Goal: Complete application form

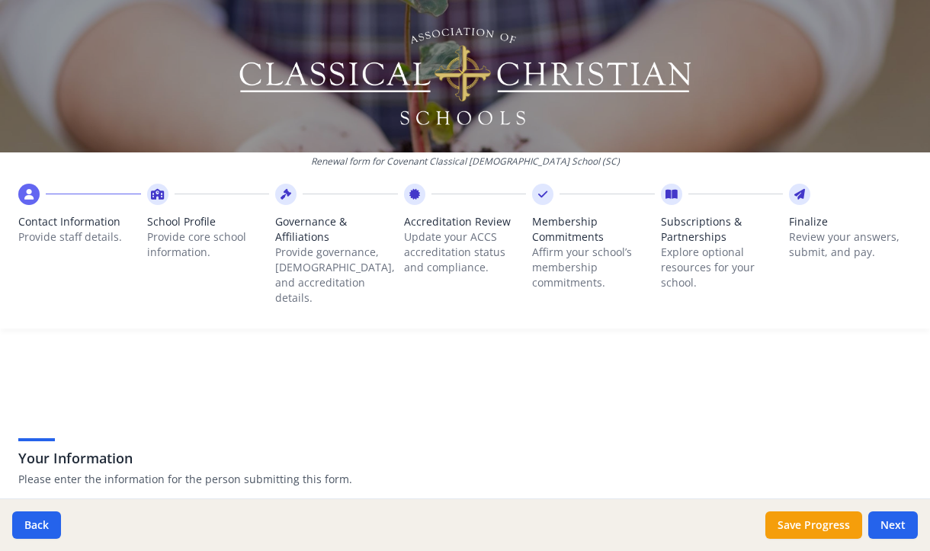
scroll to position [377, 0]
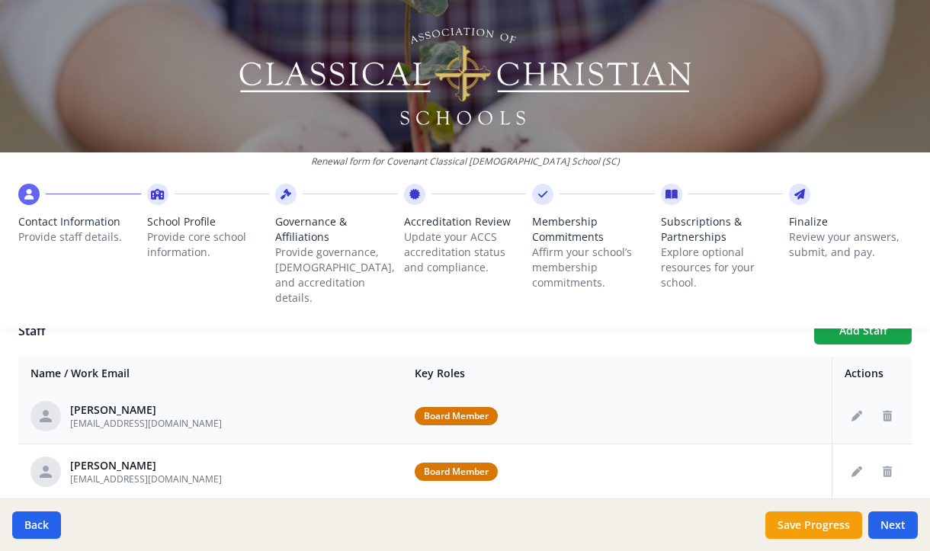
scroll to position [389, 0]
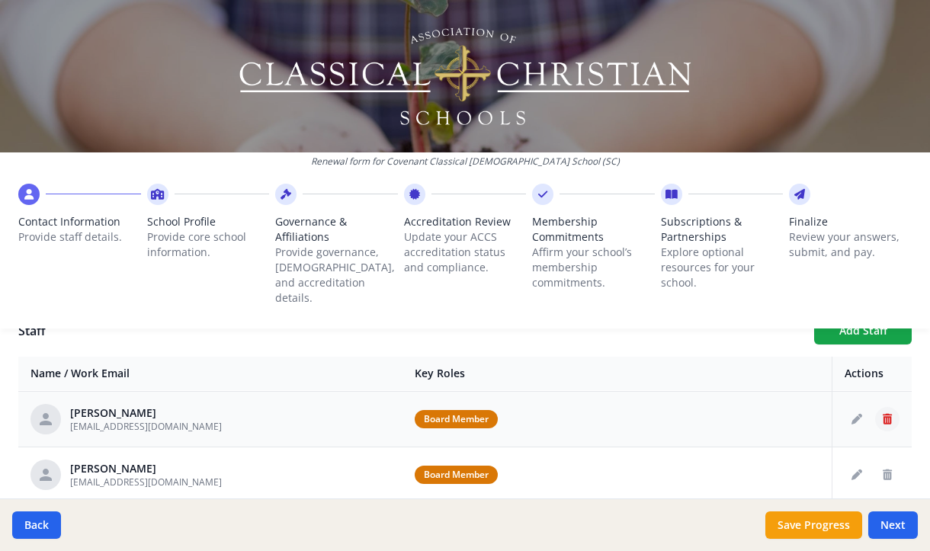
click at [883, 414] on icon "Delete staff" at bounding box center [887, 419] width 9 height 11
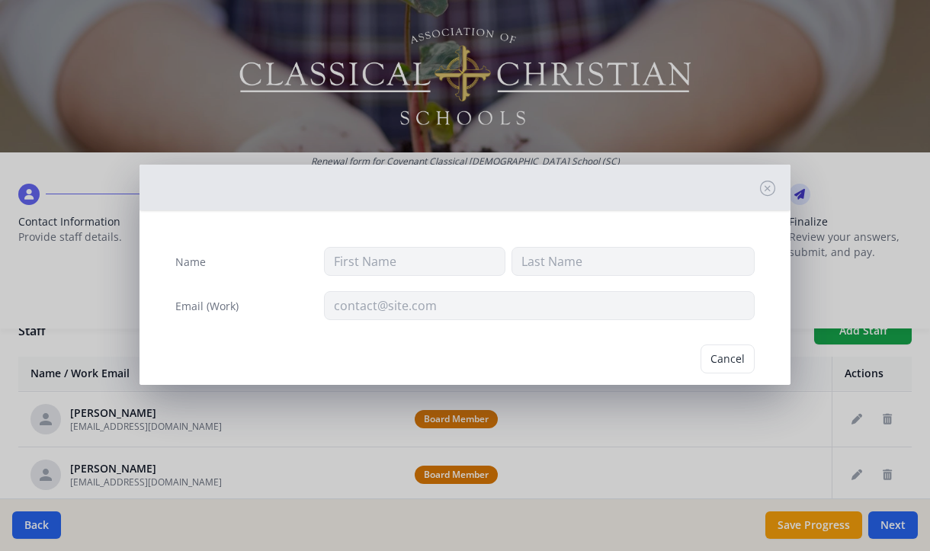
type input "Alex"
type input "Weatherly"
type input "[EMAIL_ADDRESS][DOMAIN_NAME]"
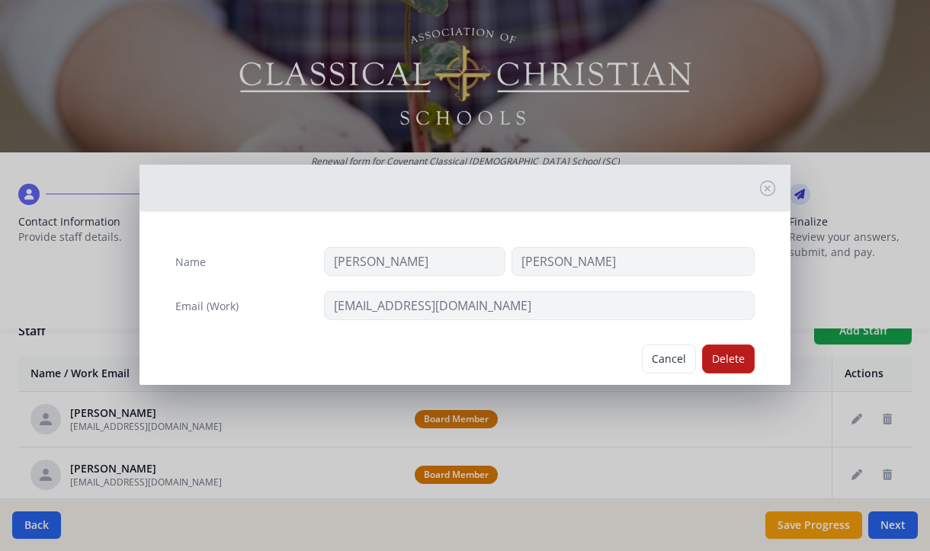
click at [724, 362] on button "Delete" at bounding box center [728, 359] width 53 height 29
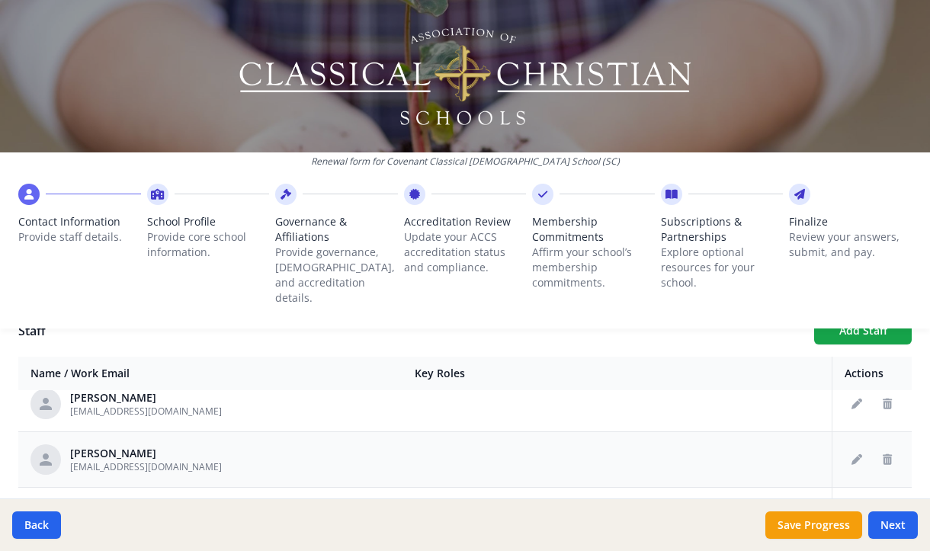
scroll to position [1075, 0]
click at [875, 448] on button "Delete staff" at bounding box center [887, 456] width 24 height 24
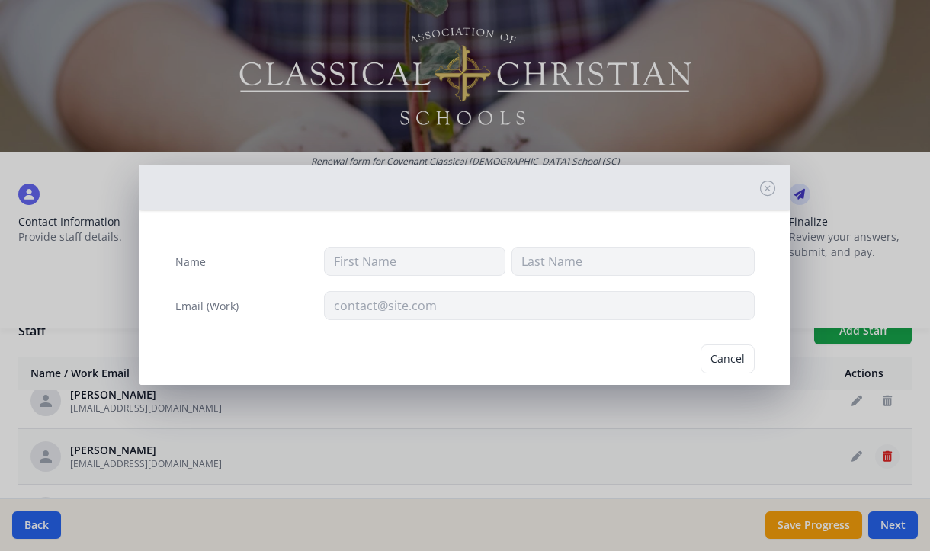
type input "Ann"
type input "Lonon"
type input "[EMAIL_ADDRESS][DOMAIN_NAME]"
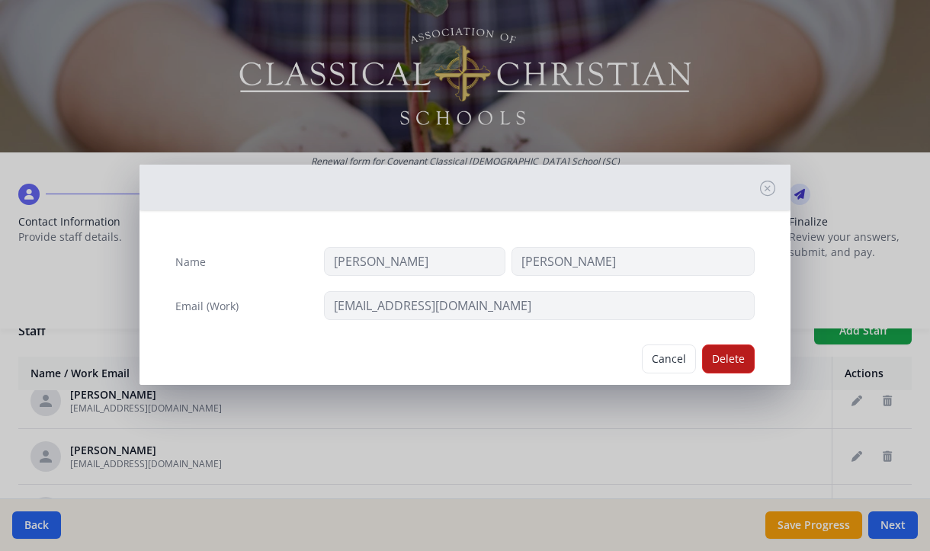
click at [704, 359] on button "Delete" at bounding box center [728, 359] width 53 height 29
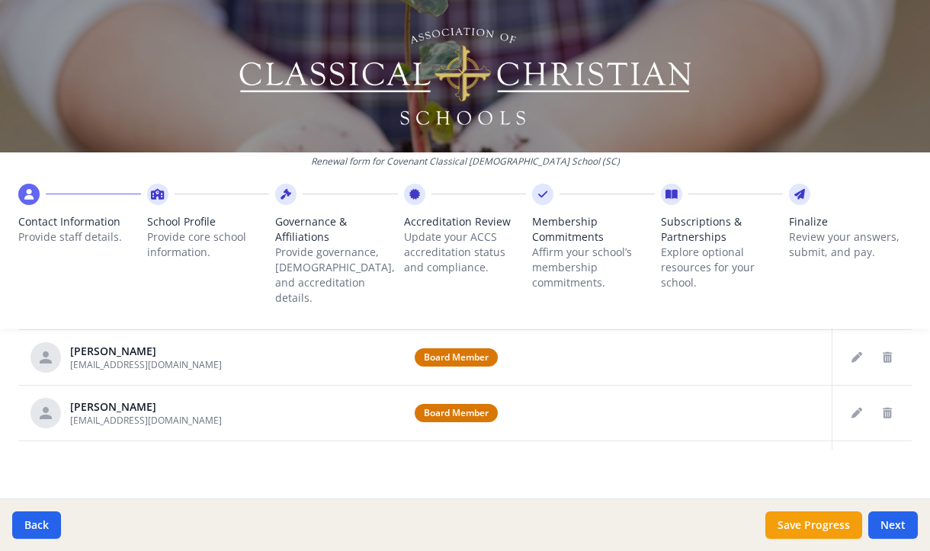
scroll to position [638, 0]
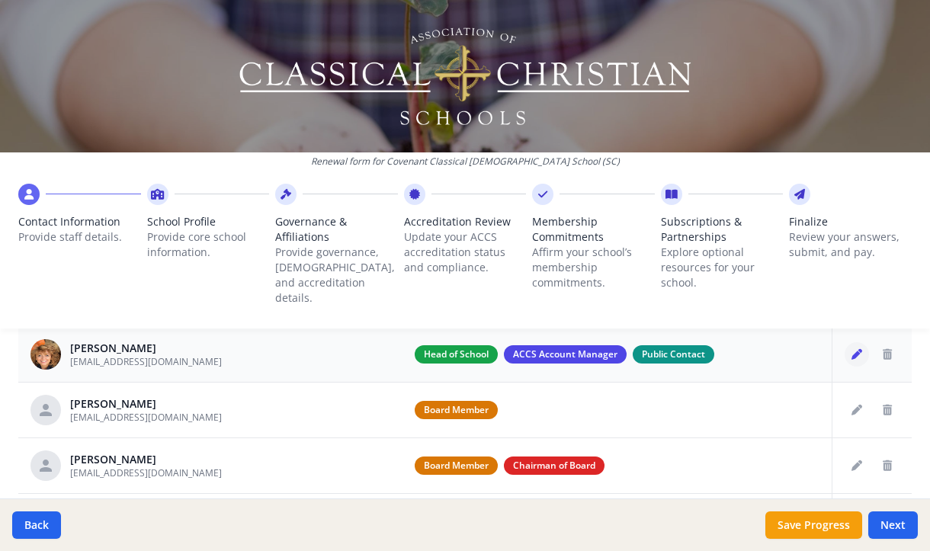
click at [852, 349] on icon "Edit staff" at bounding box center [857, 354] width 11 height 11
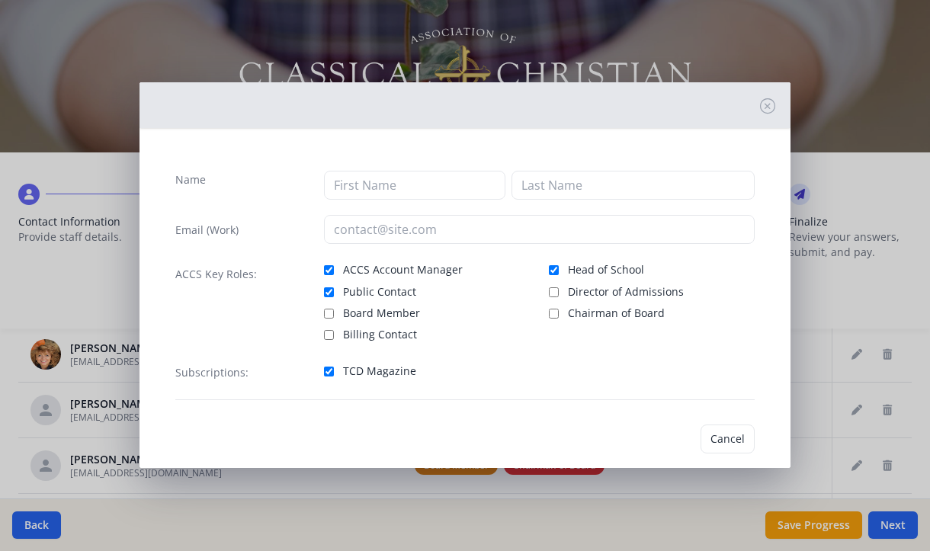
type input "[PERSON_NAME]"
type input "[EMAIL_ADDRESS][DOMAIN_NAME]"
checkbox input "true"
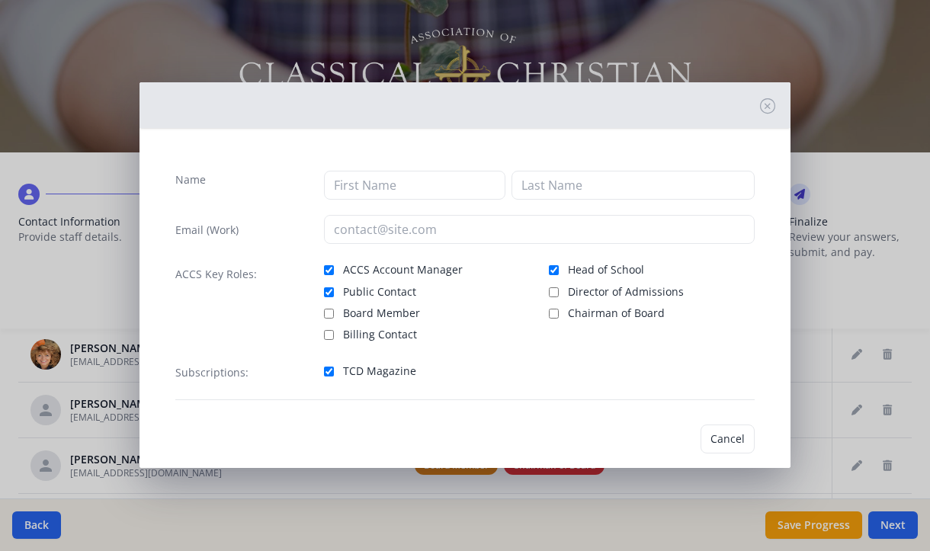
checkbox input "true"
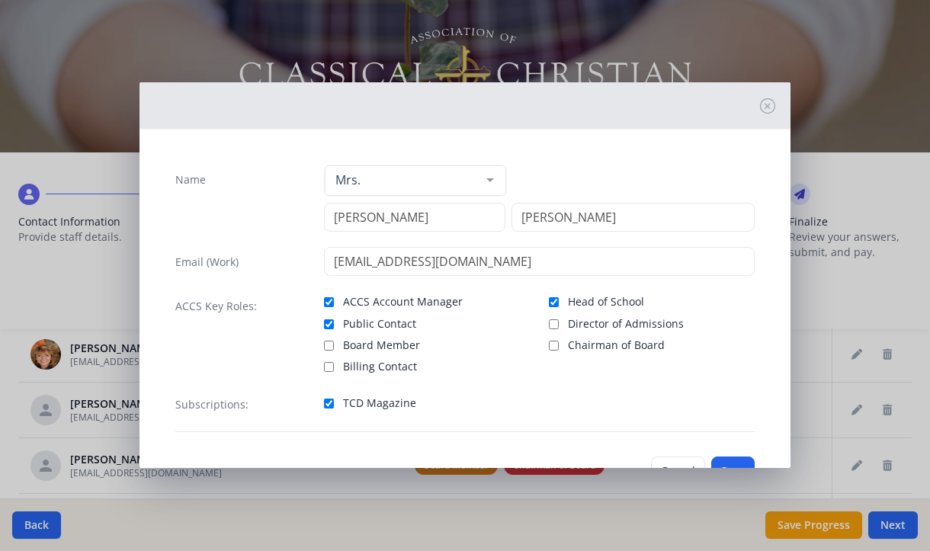
click at [326, 343] on input "Board Member" at bounding box center [329, 346] width 10 height 10
checkbox input "true"
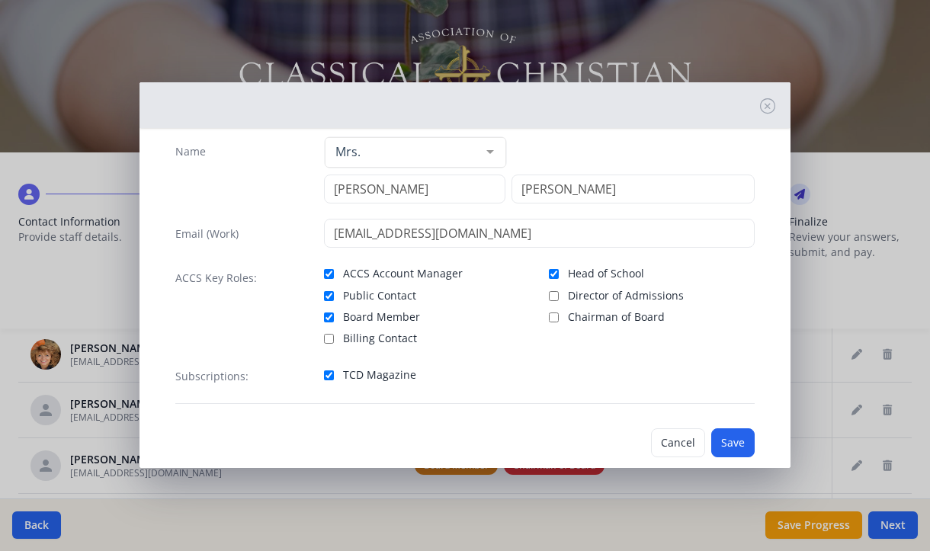
scroll to position [54, 0]
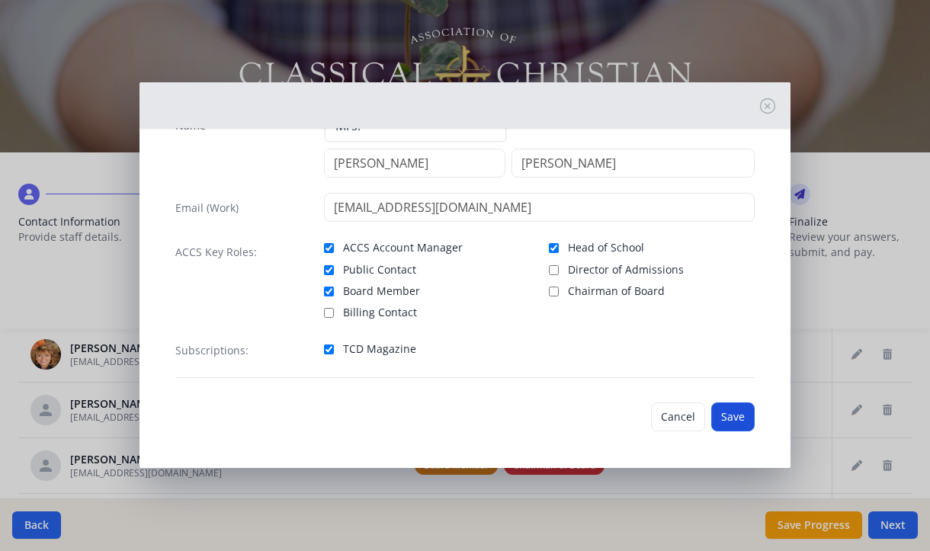
click at [721, 419] on button "Save" at bounding box center [732, 417] width 43 height 29
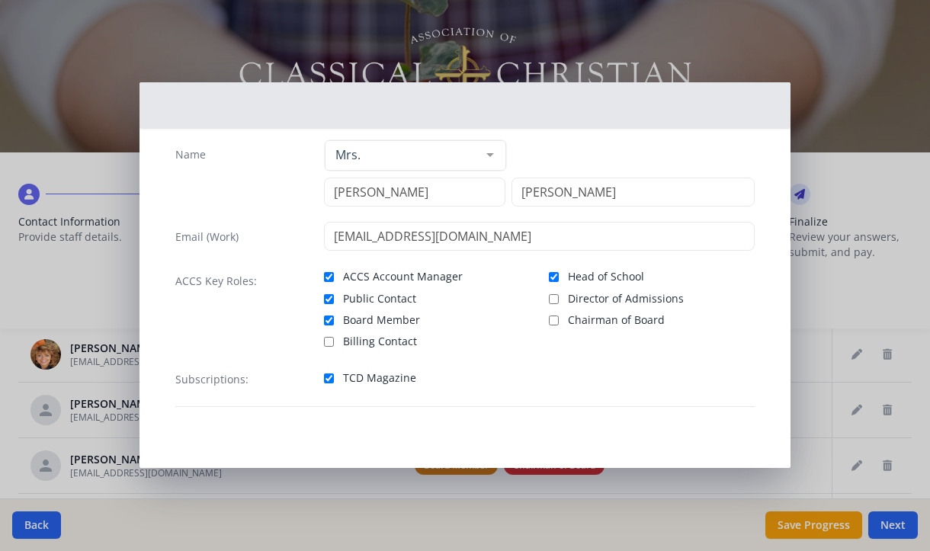
scroll to position [25, 0]
click at [794, 476] on div "Name Mrs. Mr. Mrs. Ms. Dr. Rev. Fr. Esq. No elements found. Consider changing t…" at bounding box center [465, 275] width 930 height 551
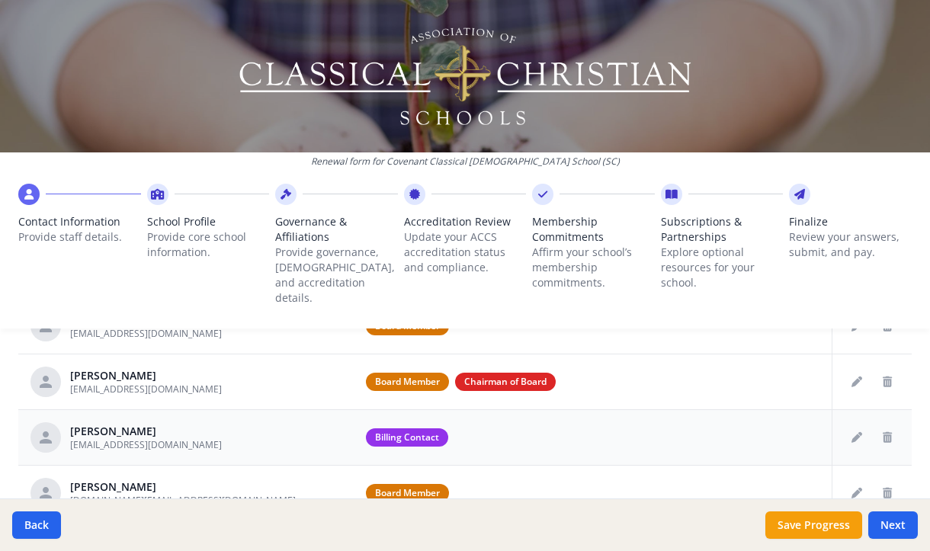
scroll to position [81, 0]
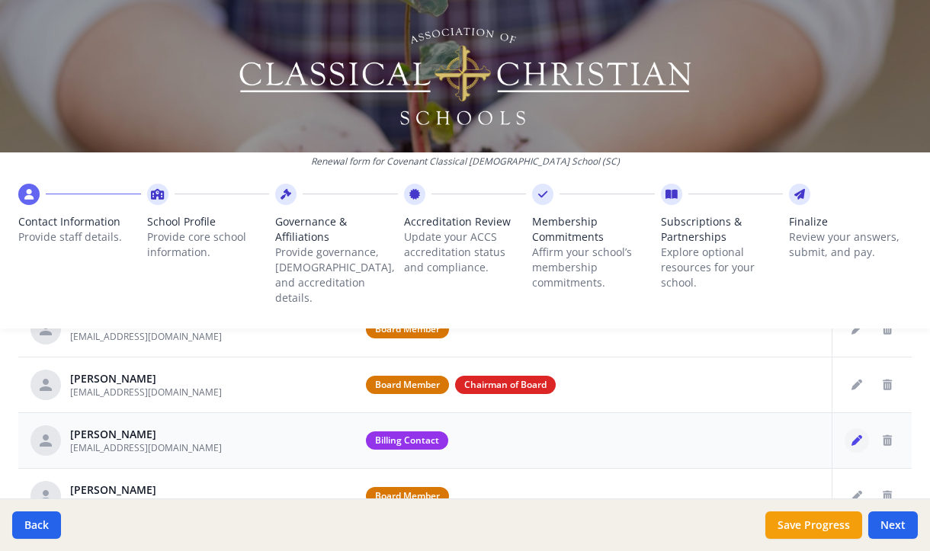
click at [852, 435] on icon "Edit staff" at bounding box center [857, 440] width 11 height 11
type input "Jessie"
type input "Mobley"
type input "[EMAIL_ADDRESS][DOMAIN_NAME]"
checkbox input "true"
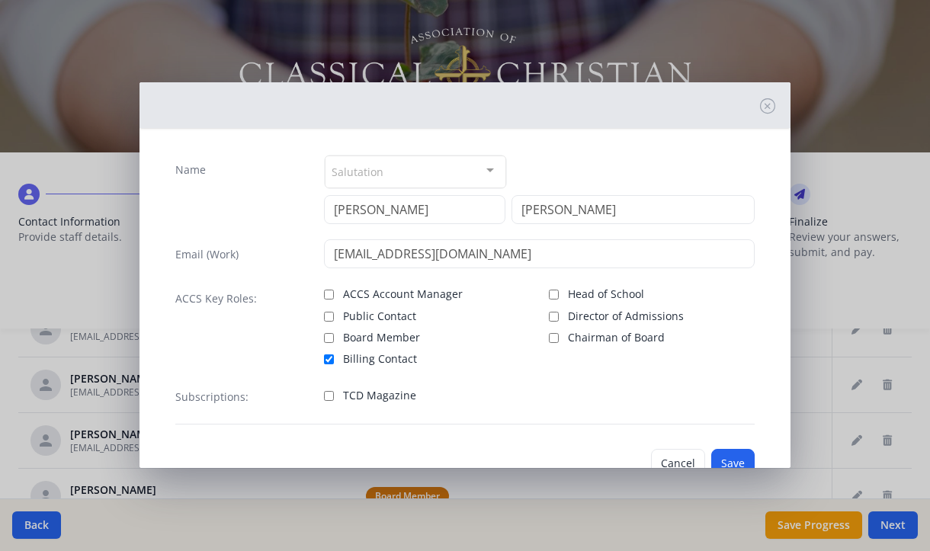
scroll to position [44, 0]
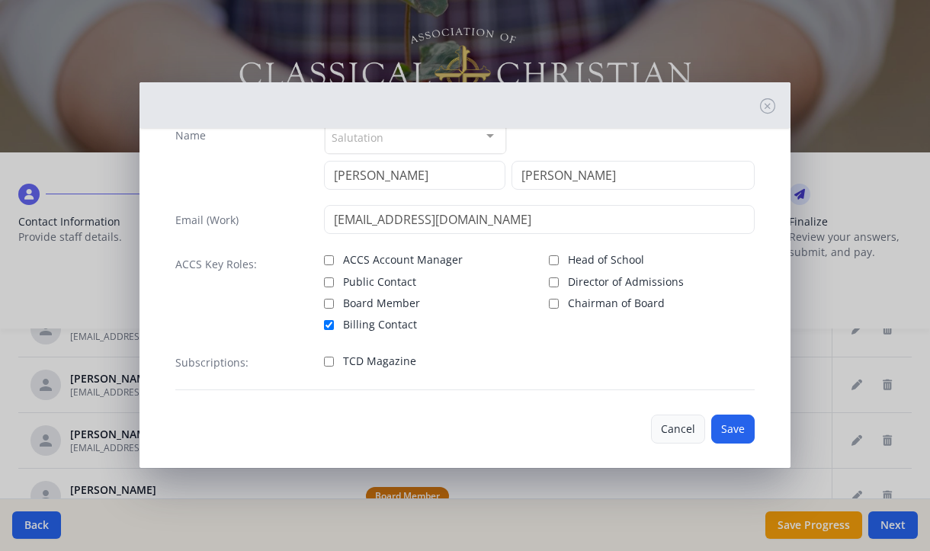
click at [676, 434] on button "Cancel" at bounding box center [678, 429] width 54 height 29
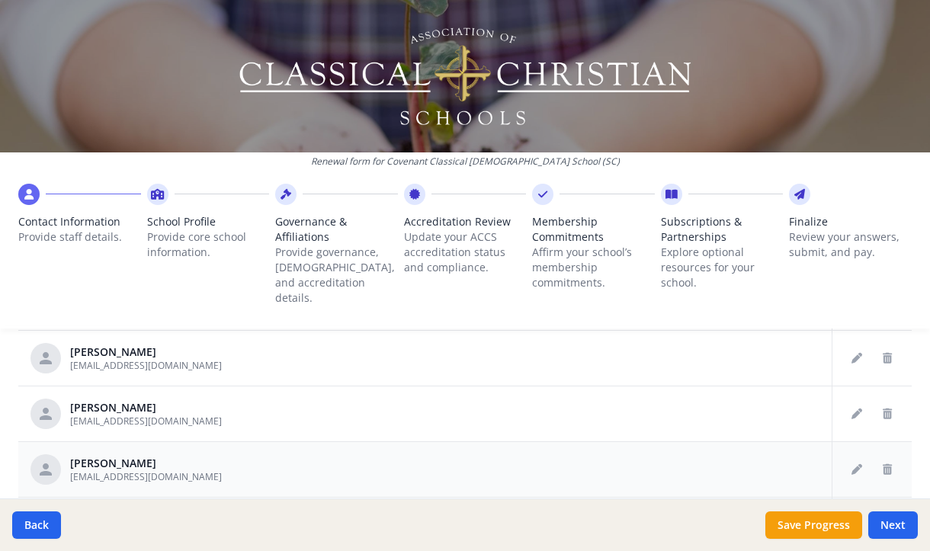
scroll to position [693, 0]
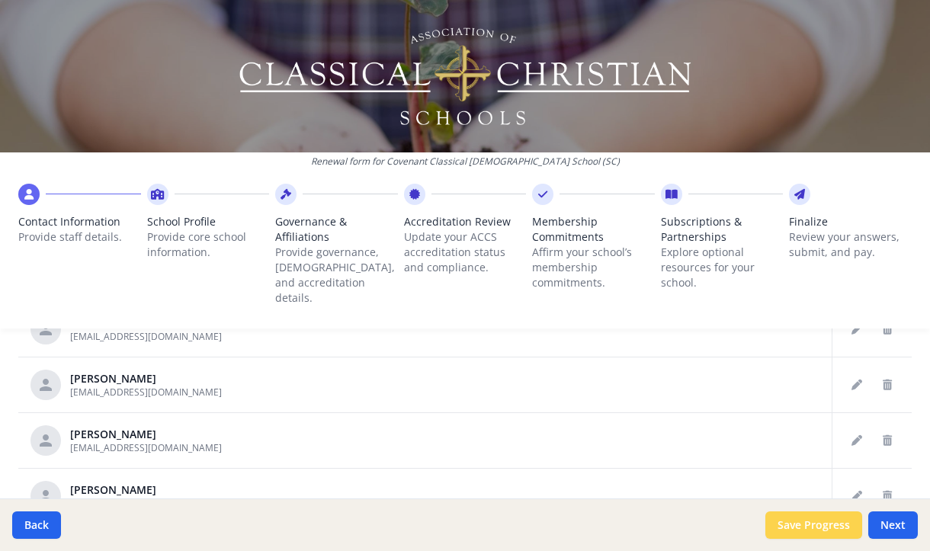
click at [830, 527] on button "Save Progress" at bounding box center [813, 525] width 97 height 27
click at [898, 528] on button "Next" at bounding box center [893, 525] width 50 height 27
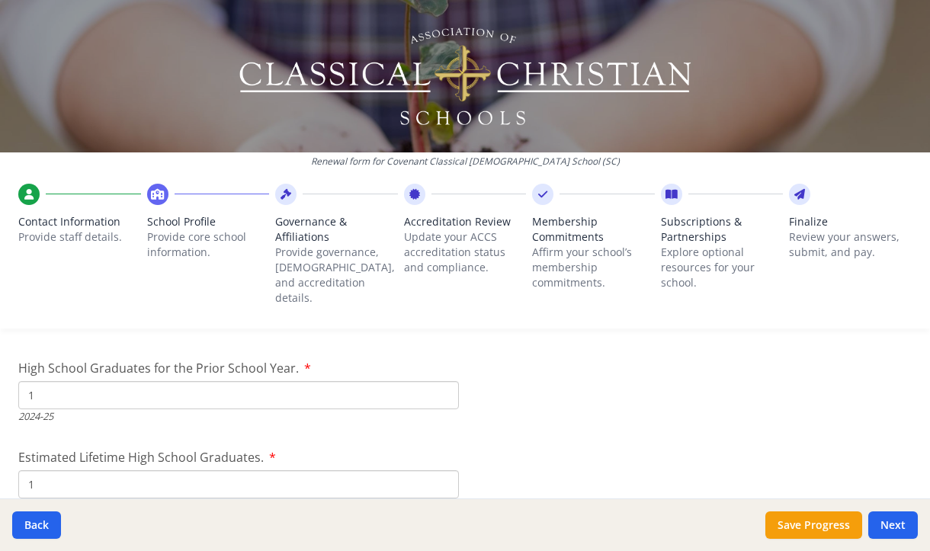
scroll to position [2213, 0]
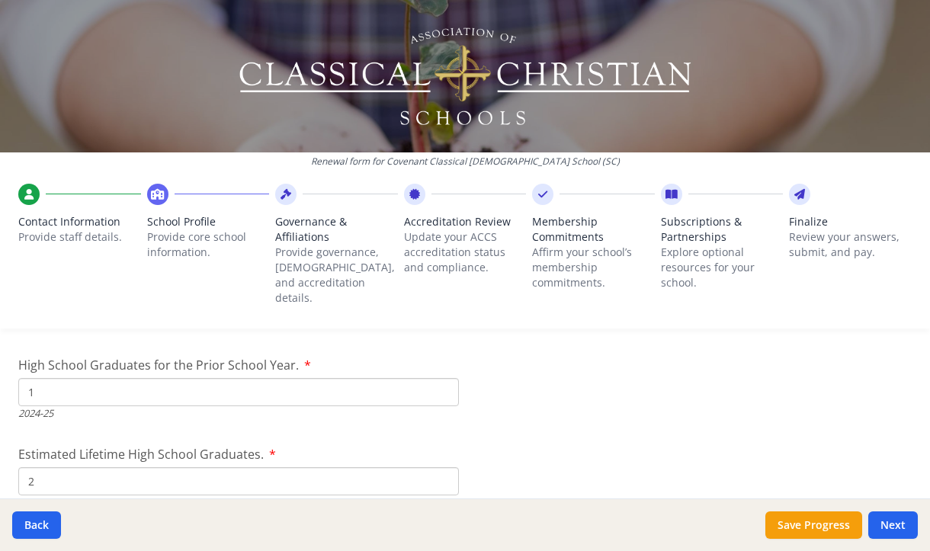
click at [438, 467] on input "2" at bounding box center [238, 481] width 441 height 28
click at [440, 467] on input "3" at bounding box center [238, 481] width 441 height 28
click at [440, 467] on input "4" at bounding box center [238, 481] width 441 height 28
click at [440, 467] on input "5" at bounding box center [238, 481] width 441 height 28
click at [440, 467] on input "6" at bounding box center [238, 481] width 441 height 28
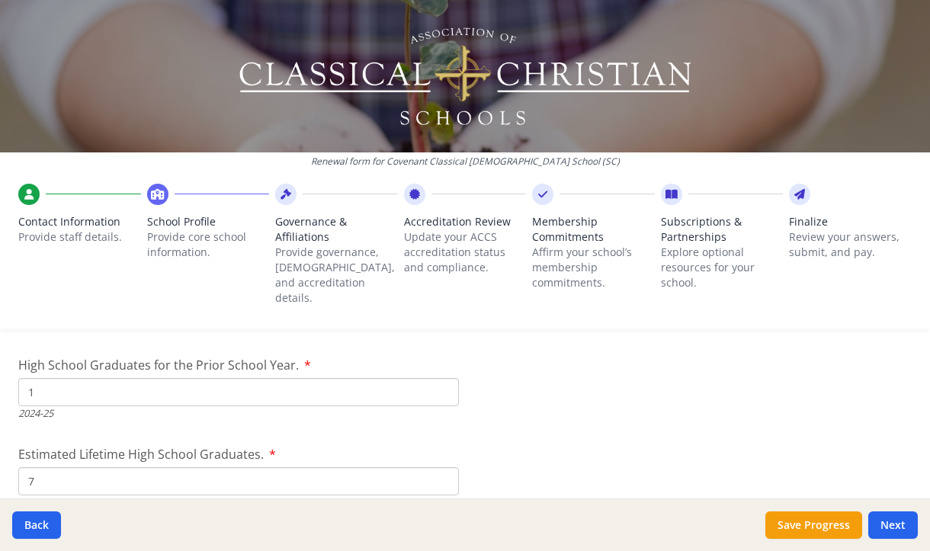
click at [440, 467] on input "7" at bounding box center [238, 481] width 441 height 28
click at [441, 467] on input "8" at bounding box center [238, 481] width 441 height 28
click at [441, 467] on input "31" at bounding box center [238, 481] width 441 height 28
click at [440, 467] on input "32" at bounding box center [238, 481] width 441 height 28
click at [440, 467] on input "33" at bounding box center [238, 481] width 441 height 28
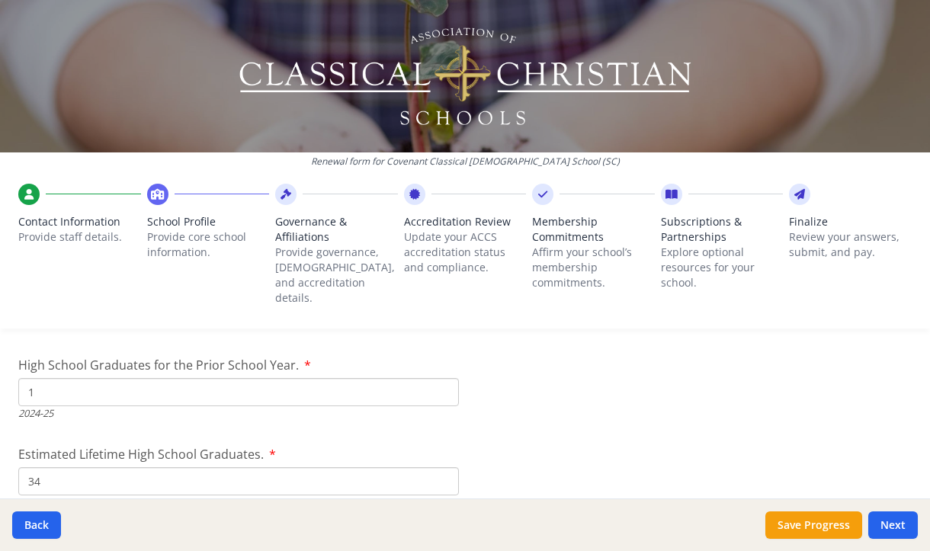
click at [440, 467] on input "34" at bounding box center [238, 481] width 441 height 28
click at [440, 467] on input "35" at bounding box center [238, 481] width 441 height 28
click at [440, 467] on input "48" at bounding box center [238, 481] width 441 height 28
click at [440, 467] on input "49" at bounding box center [238, 481] width 441 height 28
type input "50"
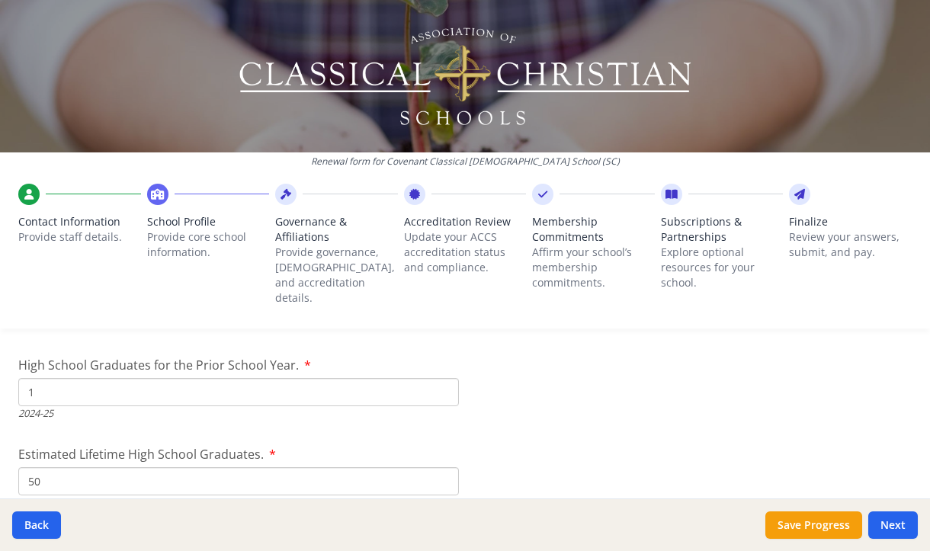
click at [440, 467] on input "50" at bounding box center [238, 481] width 441 height 28
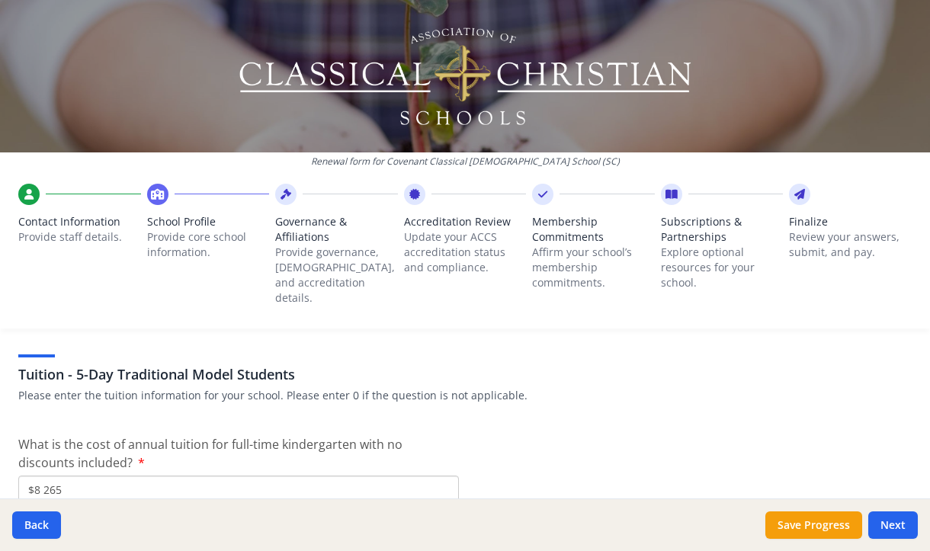
scroll to position [3965, 0]
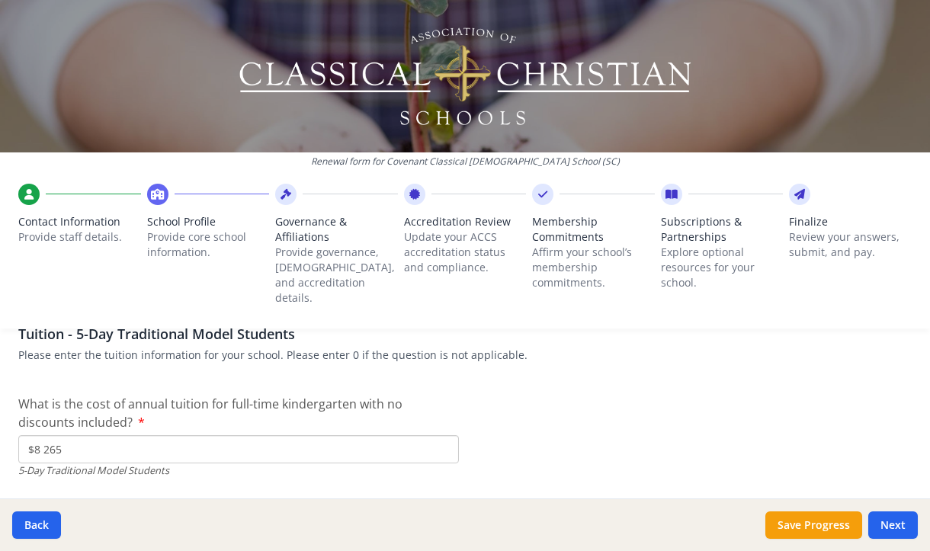
click at [46, 435] on input "$8 265" at bounding box center [238, 449] width 441 height 28
type input "$8 265"
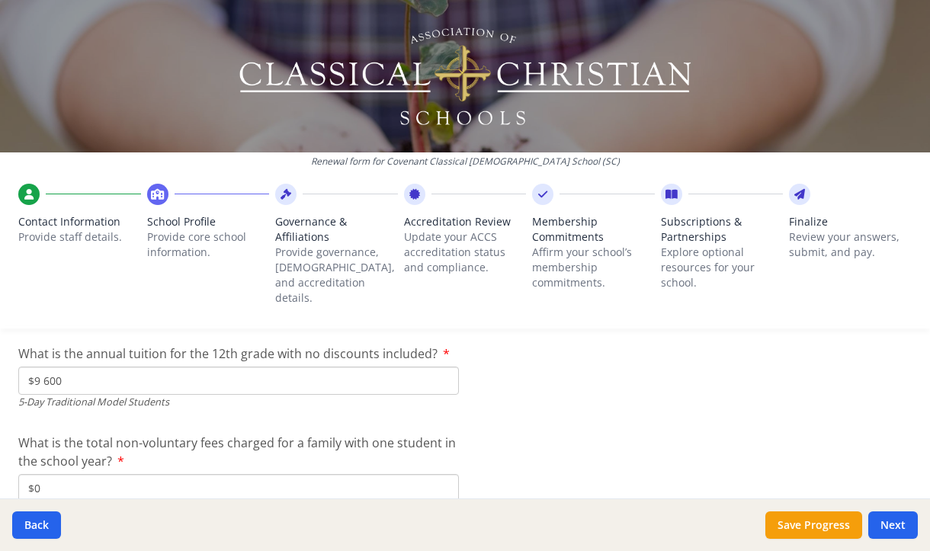
scroll to position [4433, 0]
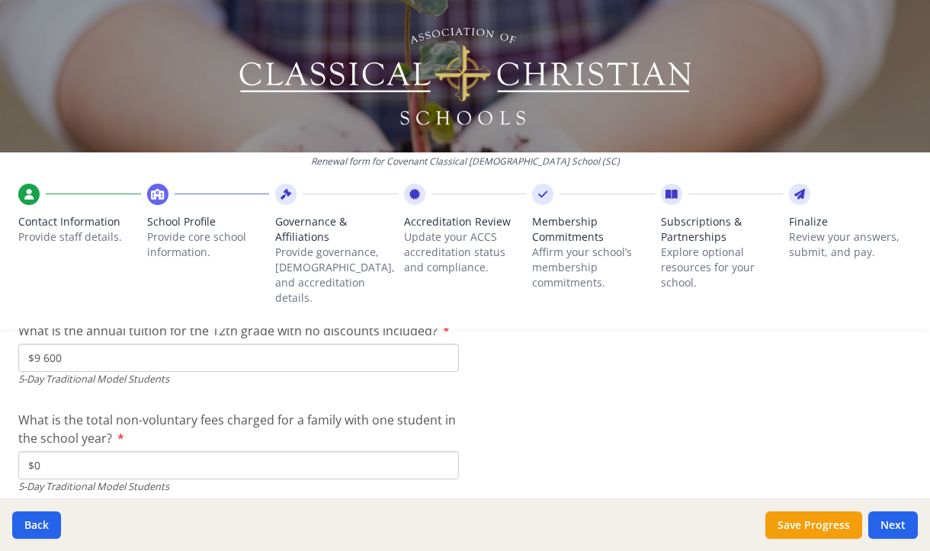
click at [76, 451] on input "$0" at bounding box center [238, 465] width 441 height 28
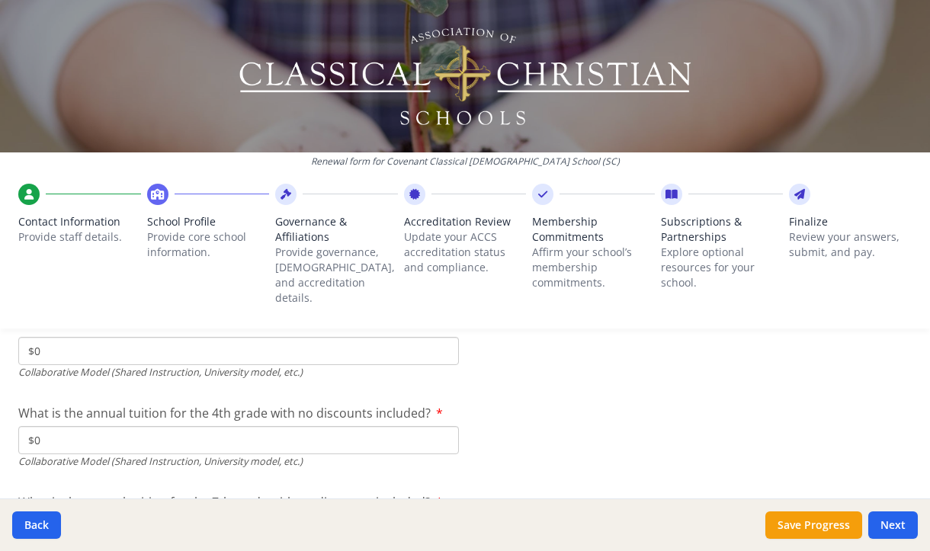
scroll to position [5162, 0]
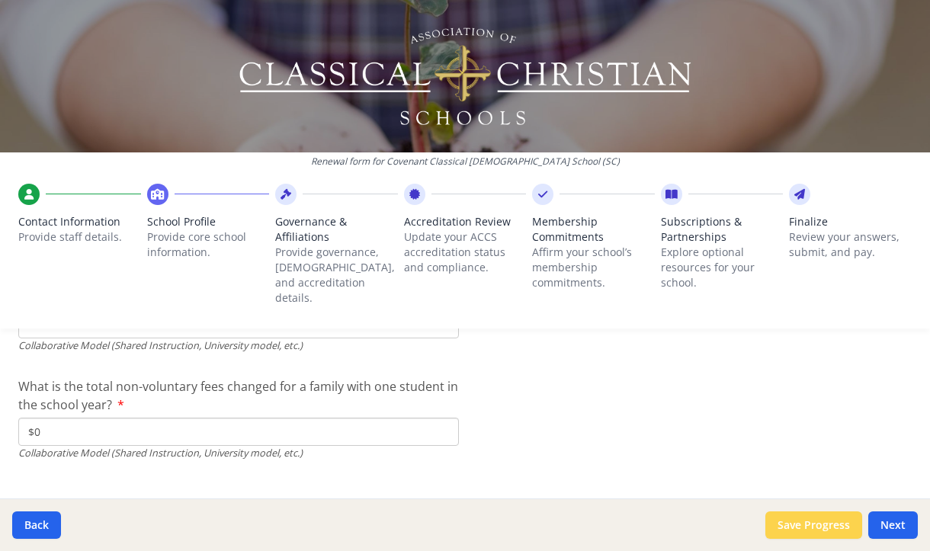
type input "$850"
click at [830, 526] on button "Save Progress" at bounding box center [813, 525] width 97 height 27
type input "8265"
type input "0"
type input "8265"
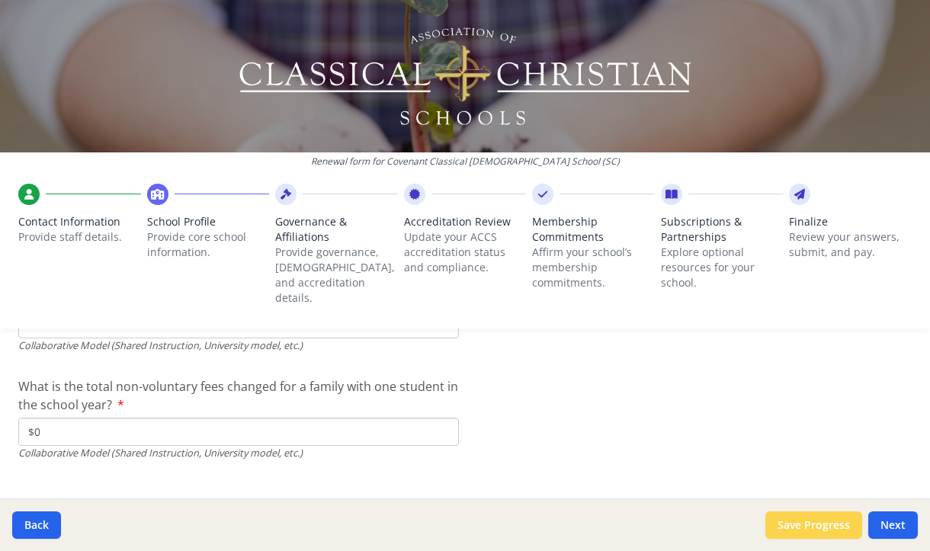
type input "9110"
type input "9600"
type input "0"
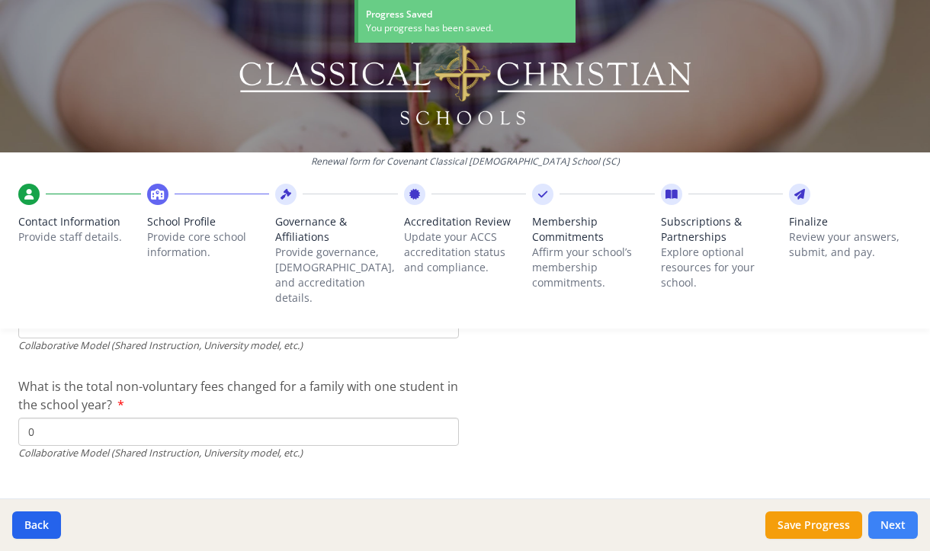
click at [891, 528] on button "Next" at bounding box center [893, 525] width 50 height 27
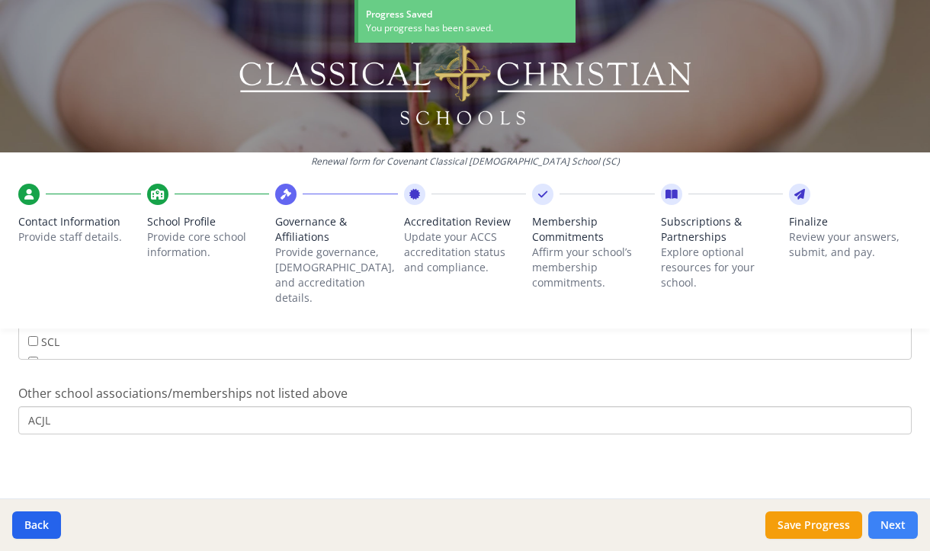
scroll to position [1073, 0]
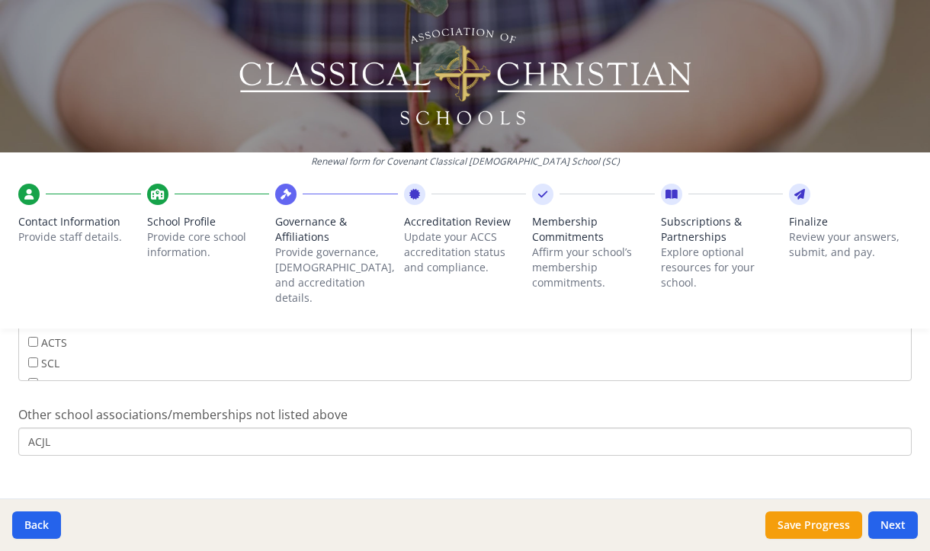
click at [101, 428] on input "ACJL" at bounding box center [465, 442] width 894 height 28
drag, startPoint x: 98, startPoint y: 421, endPoint x: 5, endPoint y: 409, distance: 94.5
click at [828, 531] on button "Save Progress" at bounding box center [813, 525] width 97 height 27
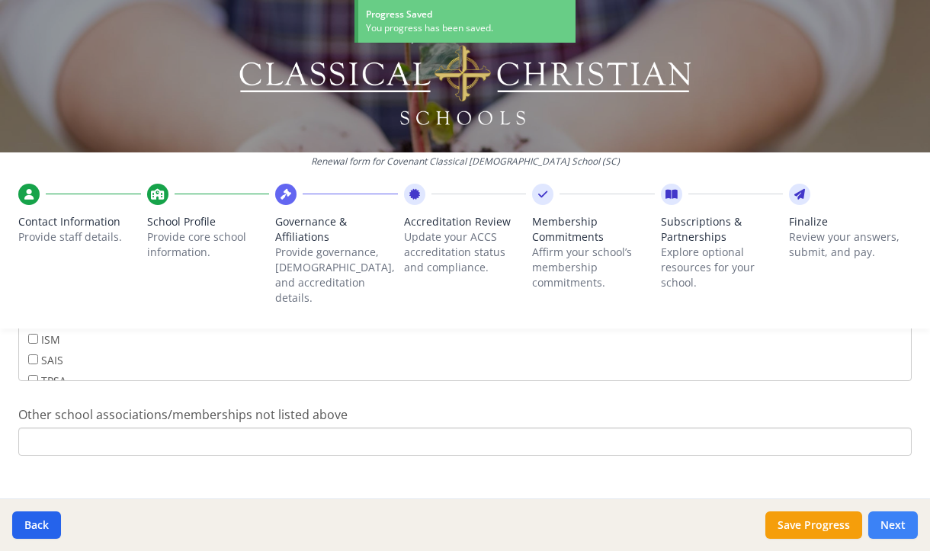
click at [880, 524] on button "Next" at bounding box center [893, 525] width 50 height 27
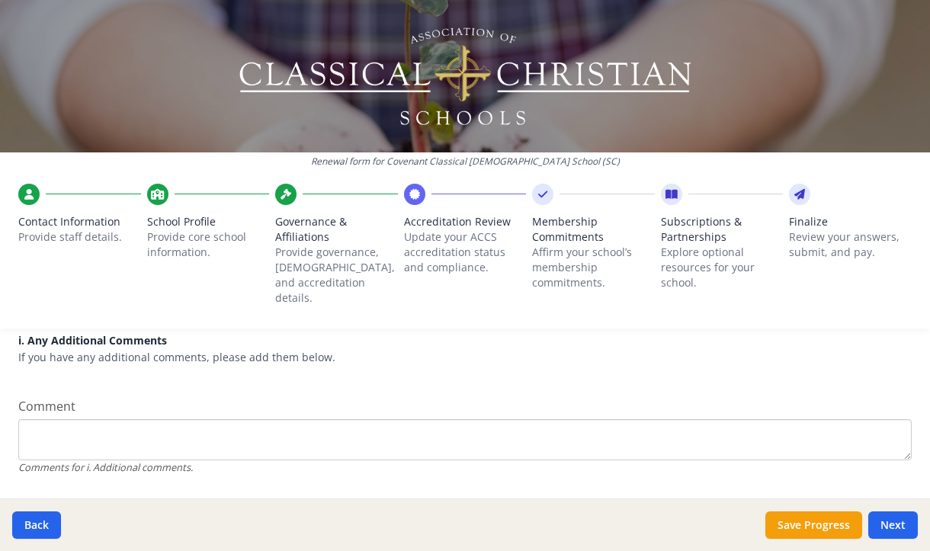
scroll to position [2133, 0]
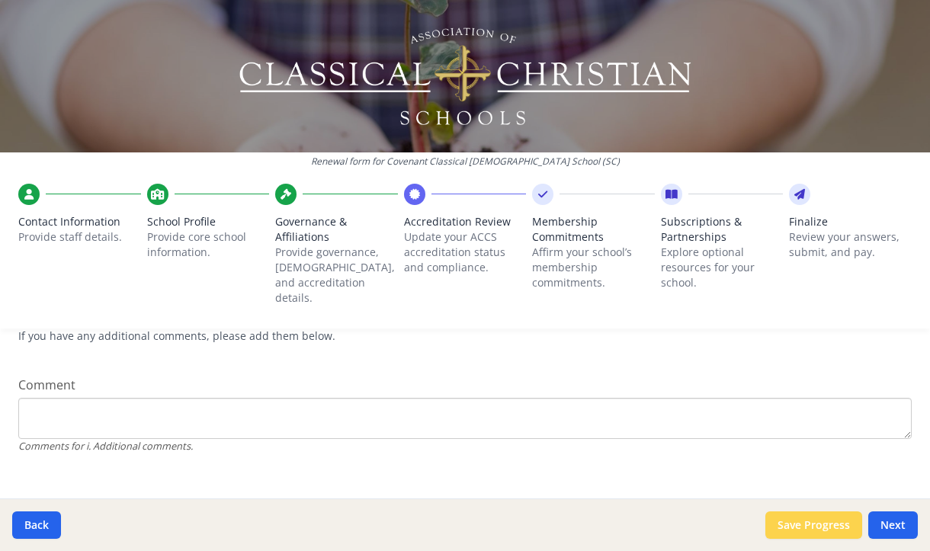
click at [810, 531] on button "Save Progress" at bounding box center [813, 525] width 97 height 27
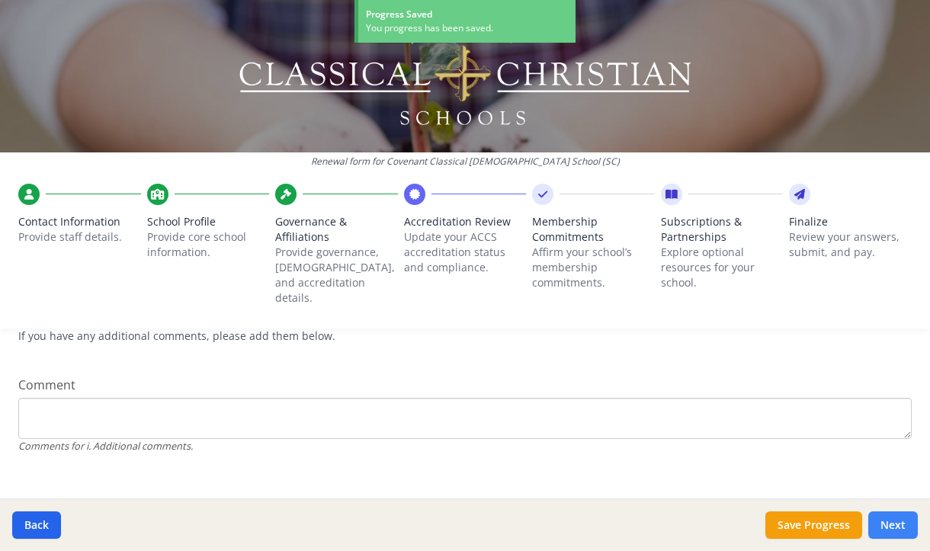
click at [889, 528] on button "Next" at bounding box center [893, 525] width 50 height 27
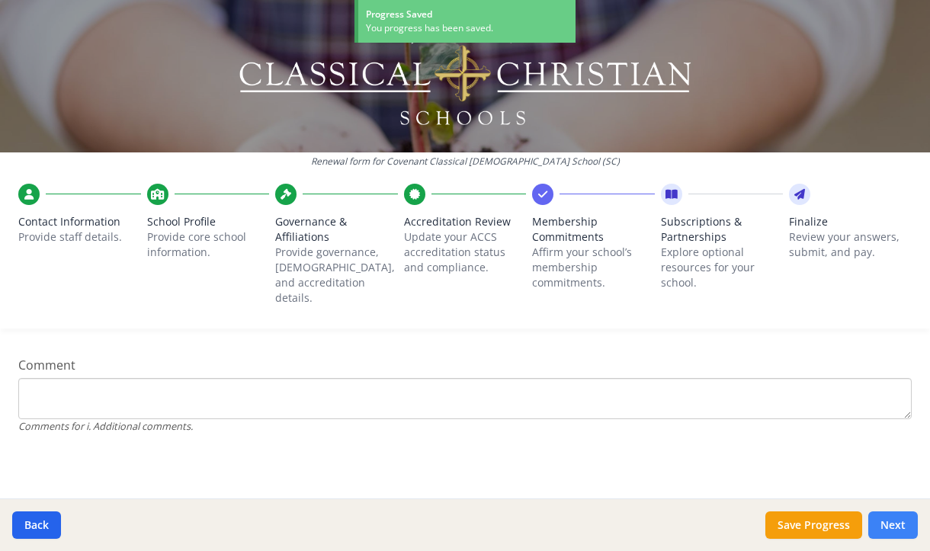
scroll to position [1496, 0]
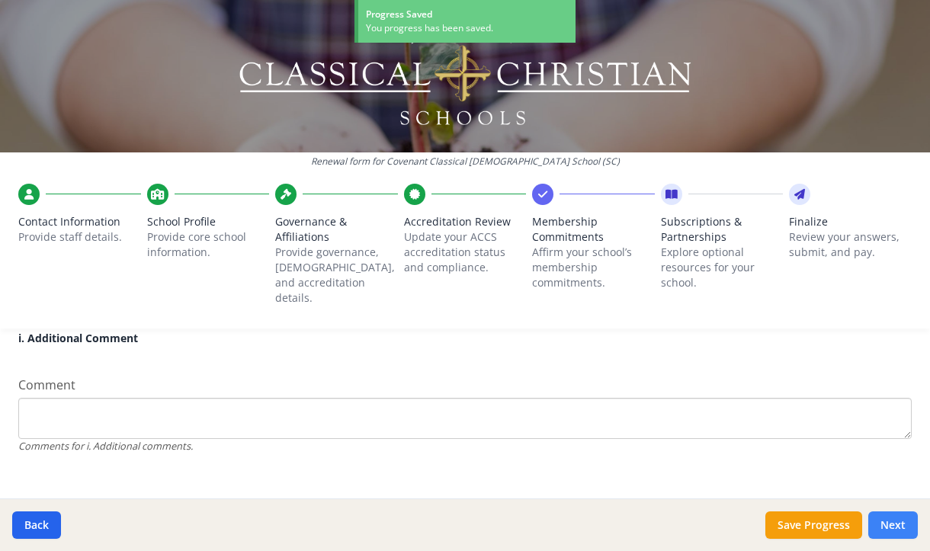
click at [889, 528] on button "Next" at bounding box center [893, 525] width 50 height 27
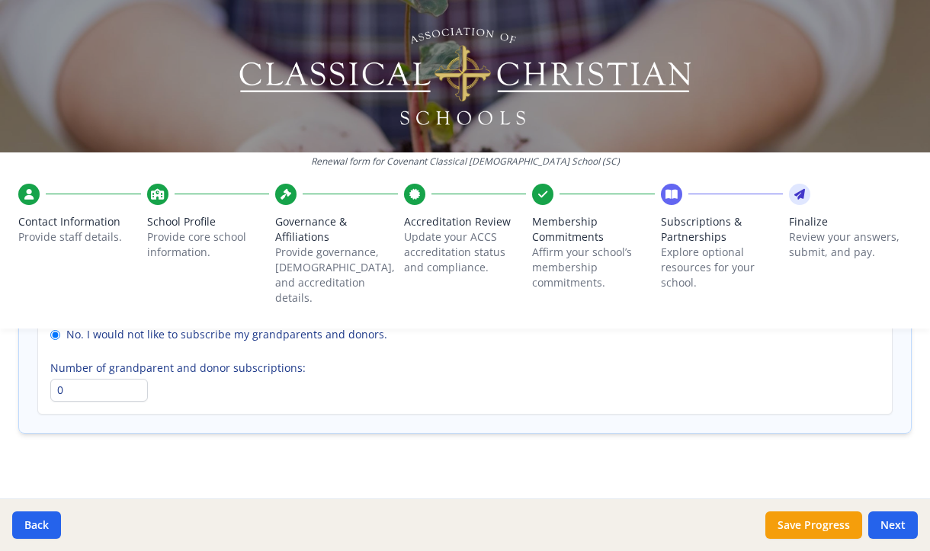
scroll to position [0, 0]
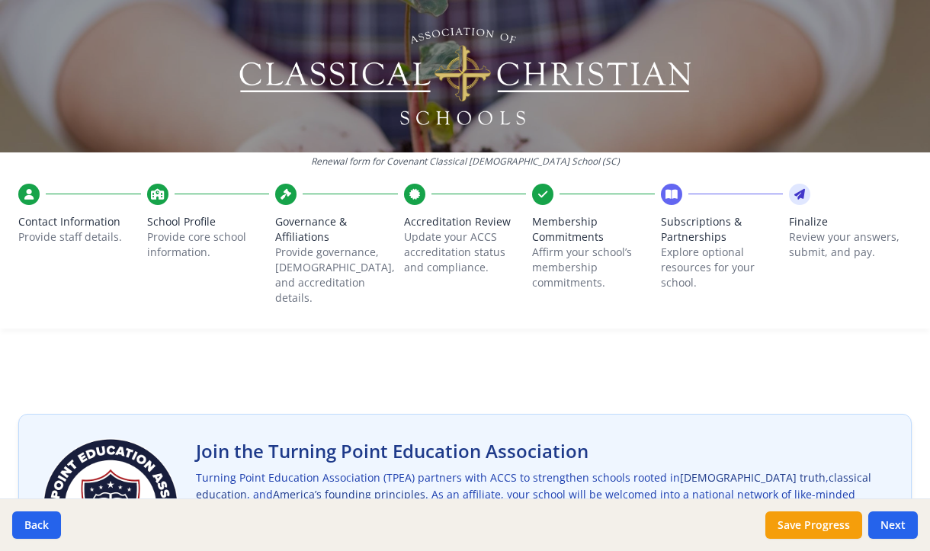
click at [95, 236] on p "Provide staff details." at bounding box center [79, 236] width 123 height 15
click at [65, 223] on span "Contact Information" at bounding box center [79, 221] width 123 height 15
click at [804, 533] on button "Save Progress" at bounding box center [813, 525] width 97 height 27
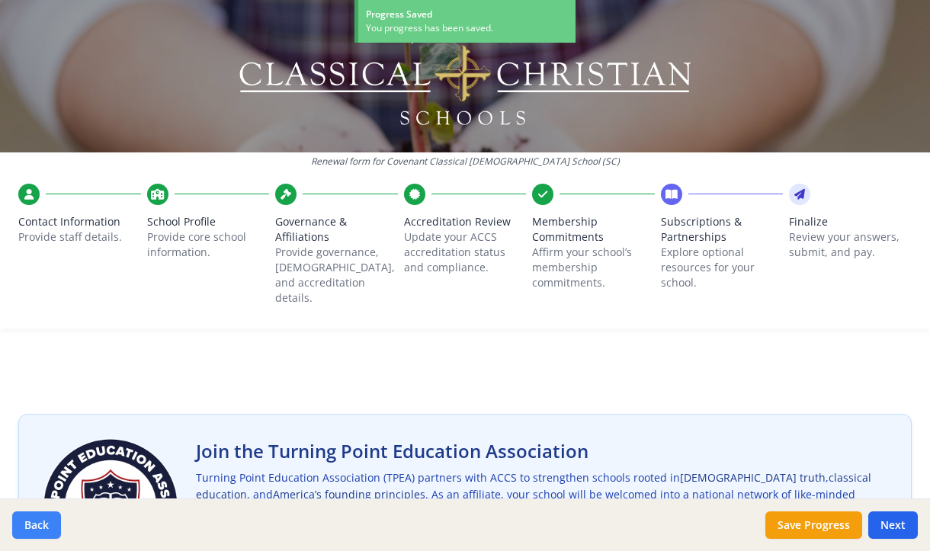
click at [37, 524] on button "Back" at bounding box center [36, 525] width 49 height 27
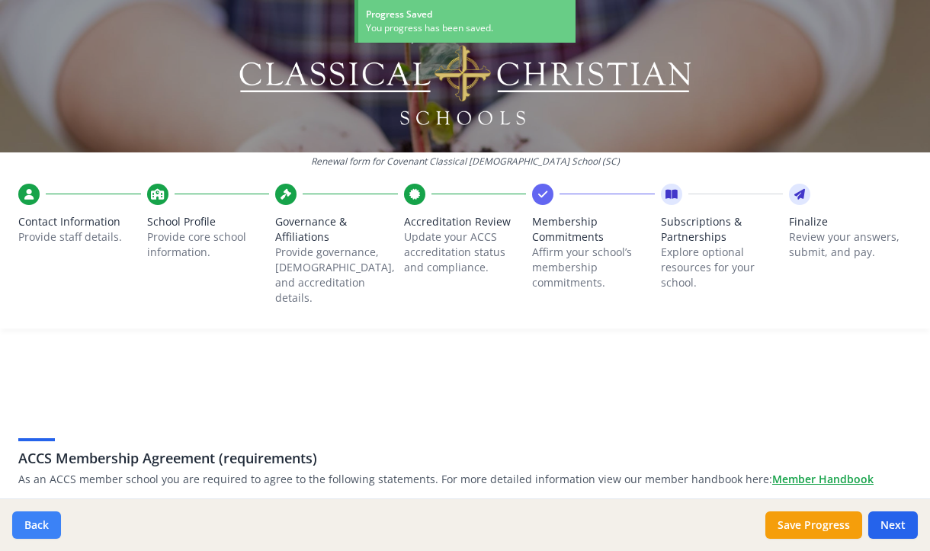
click at [37, 524] on button "Back" at bounding box center [36, 525] width 49 height 27
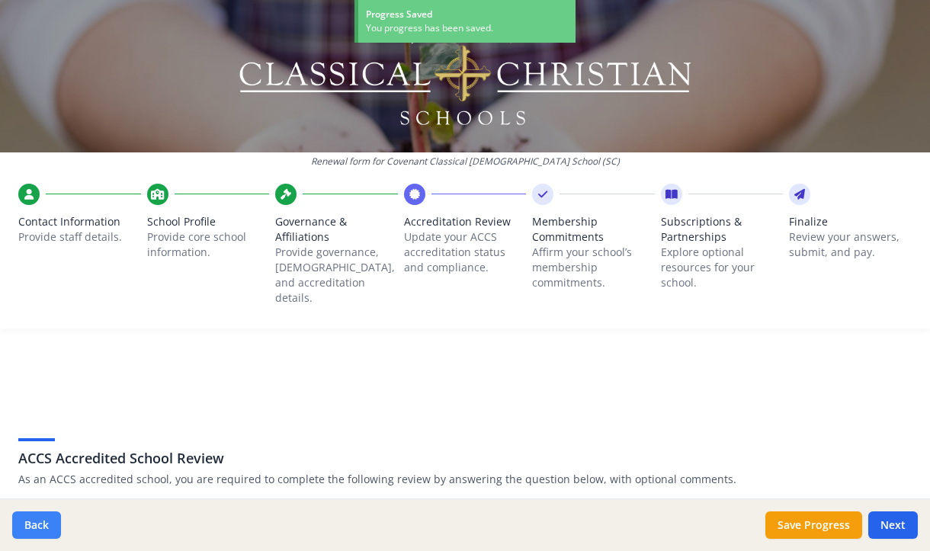
click at [37, 524] on button "Back" at bounding box center [36, 525] width 49 height 27
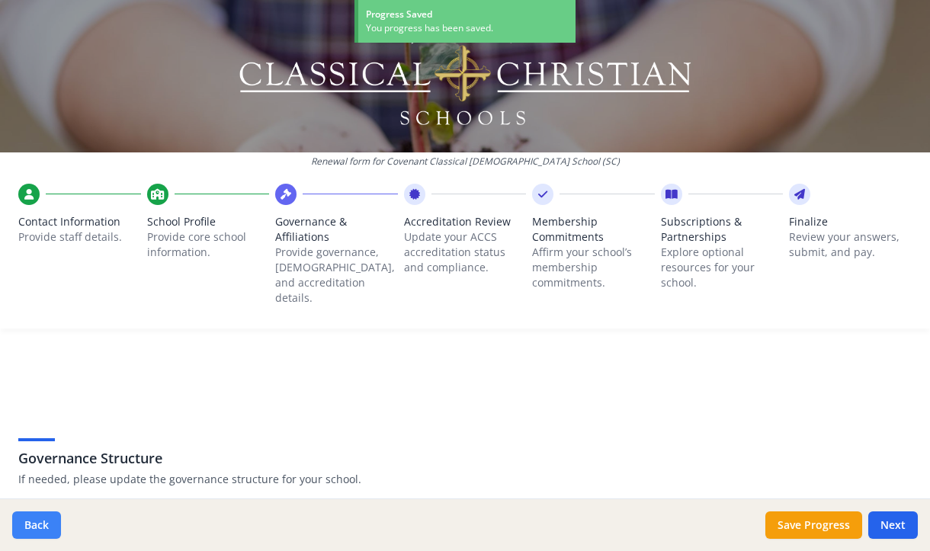
click at [37, 524] on button "Back" at bounding box center [36, 525] width 49 height 27
type input "(803) 790-5100"
click at [37, 524] on button "Back" at bounding box center [36, 525] width 49 height 27
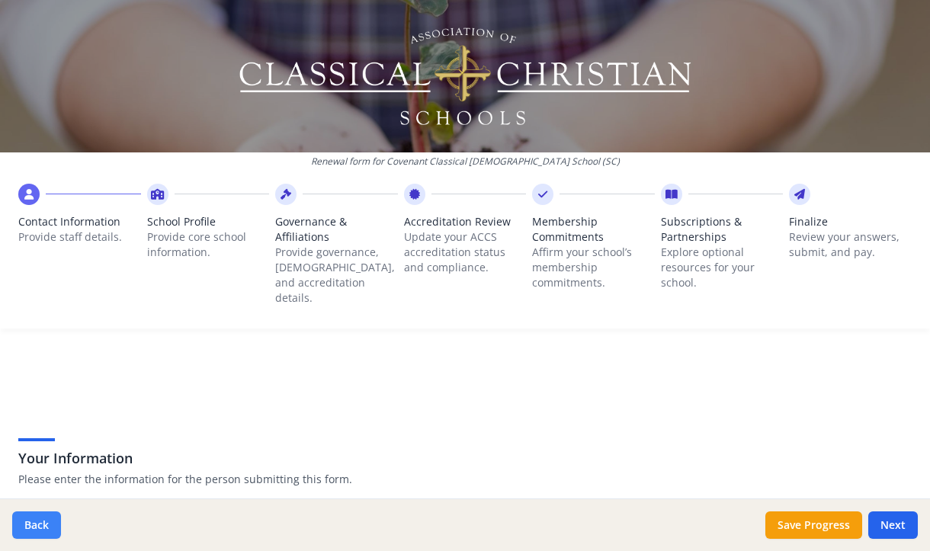
click at [37, 523] on button "Back" at bounding box center [36, 525] width 49 height 27
click at [39, 528] on button "Back" at bounding box center [36, 525] width 49 height 27
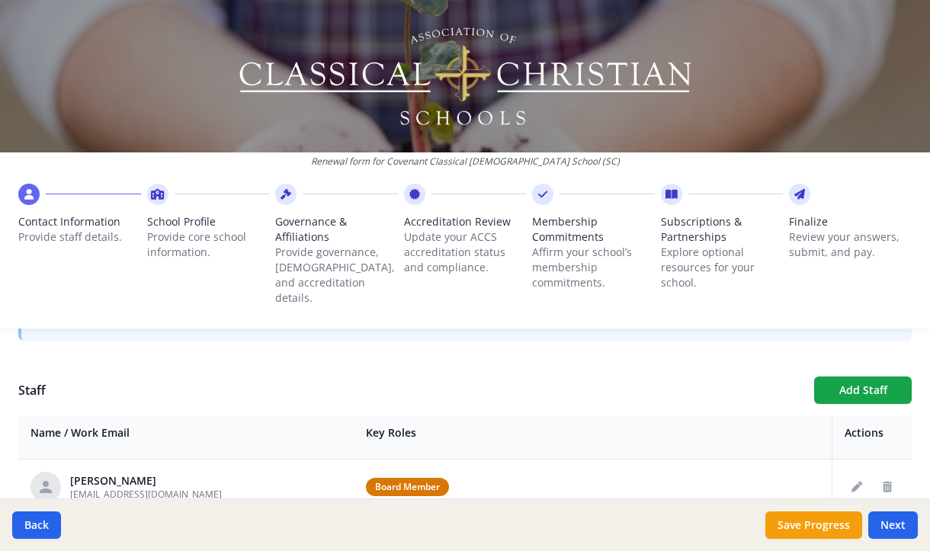
scroll to position [50, 0]
click at [900, 528] on button "Next" at bounding box center [893, 525] width 50 height 27
type input "(803) 790-5100"
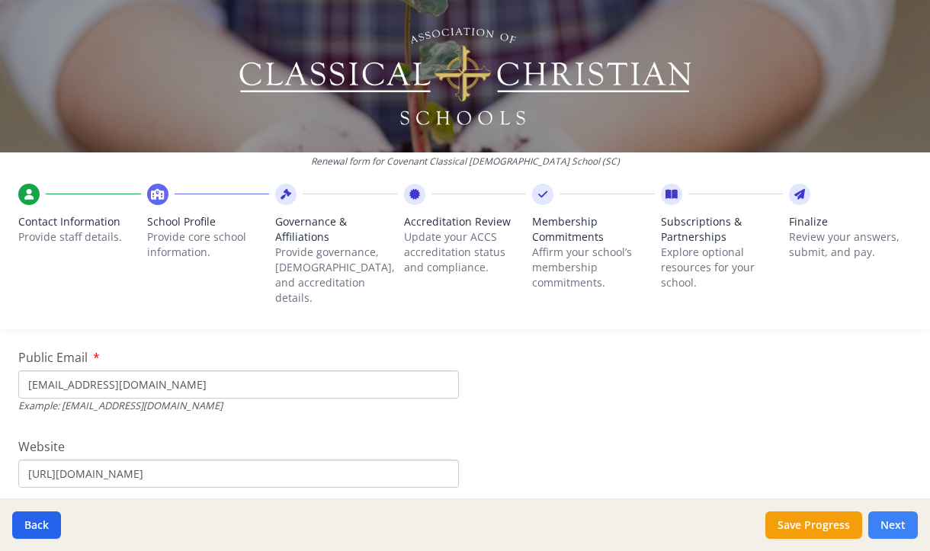
click at [900, 528] on button "Next" at bounding box center [893, 525] width 50 height 27
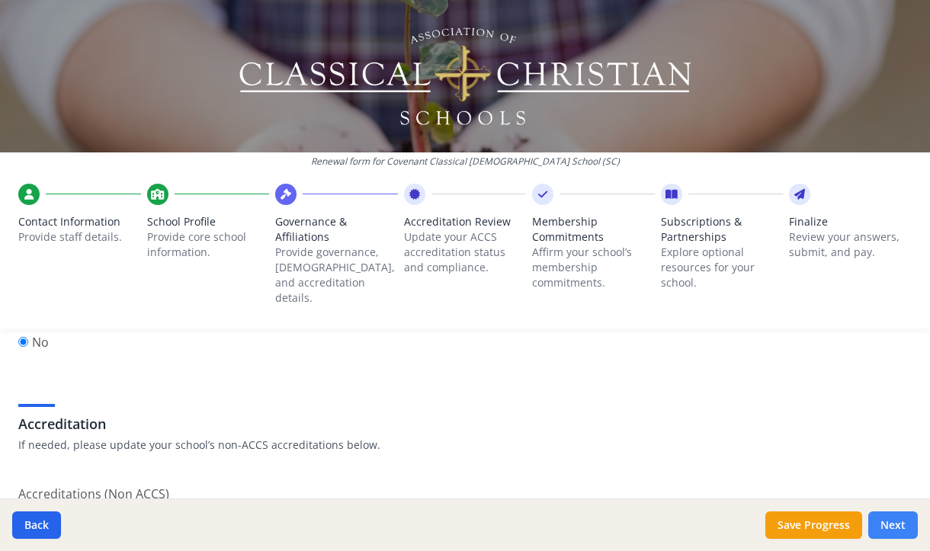
click at [900, 528] on button "Next" at bounding box center [893, 525] width 50 height 27
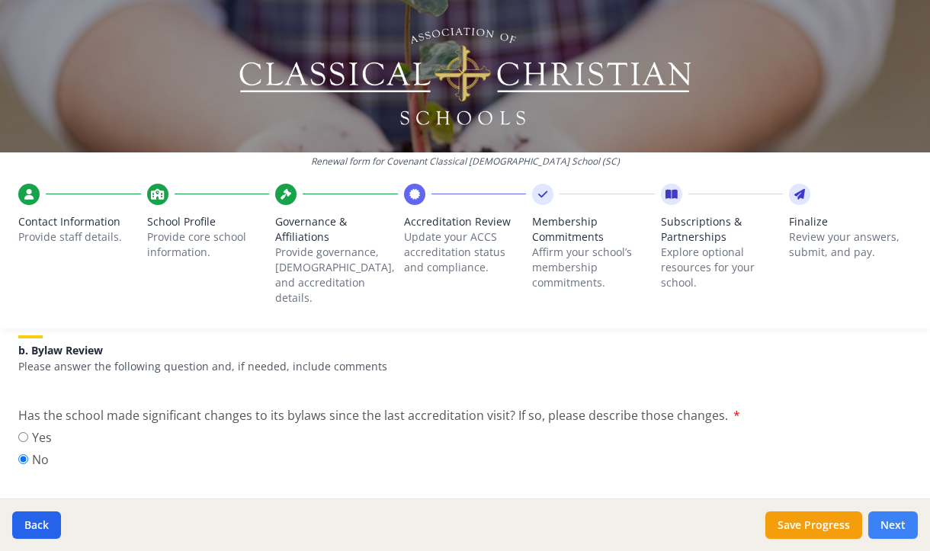
click at [900, 528] on button "Next" at bounding box center [893, 525] width 50 height 27
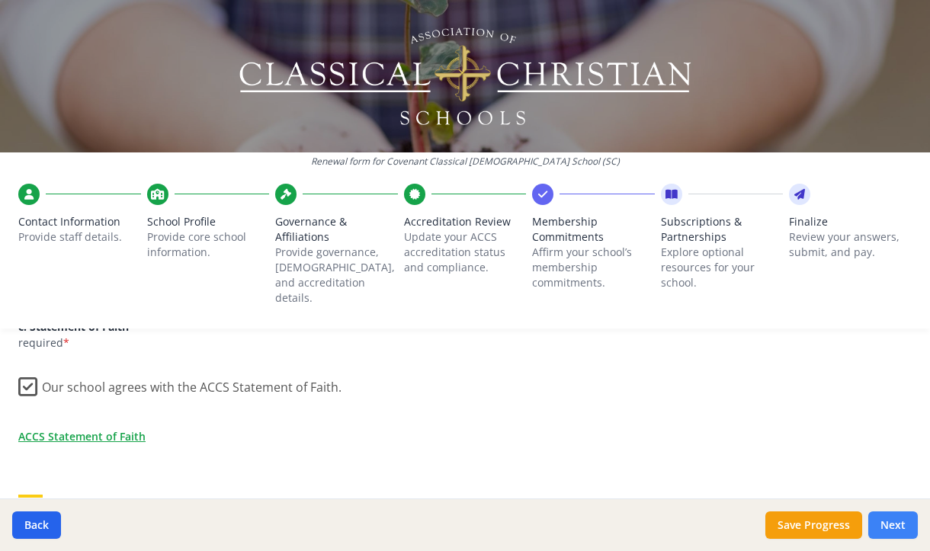
click at [897, 521] on button "Next" at bounding box center [893, 525] width 50 height 27
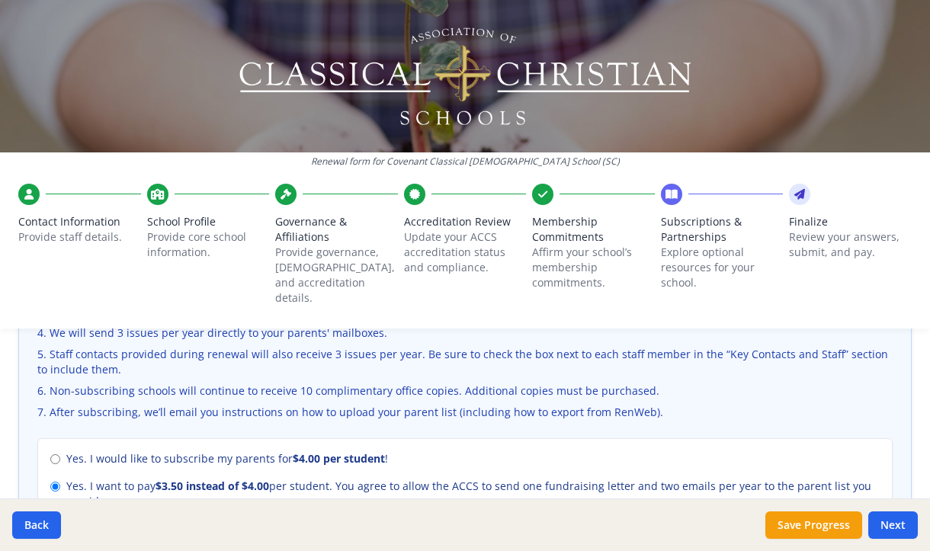
scroll to position [569, 0]
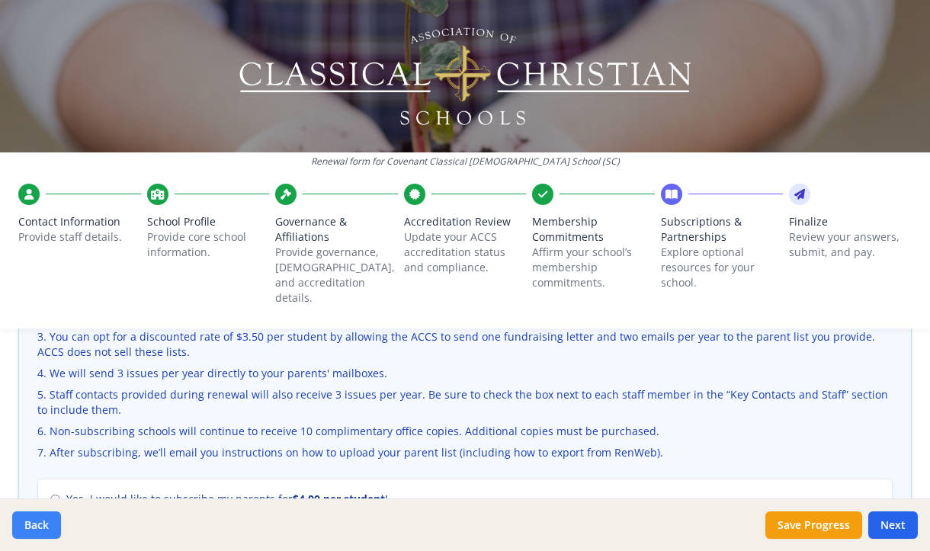
click at [40, 530] on button "Back" at bounding box center [36, 525] width 49 height 27
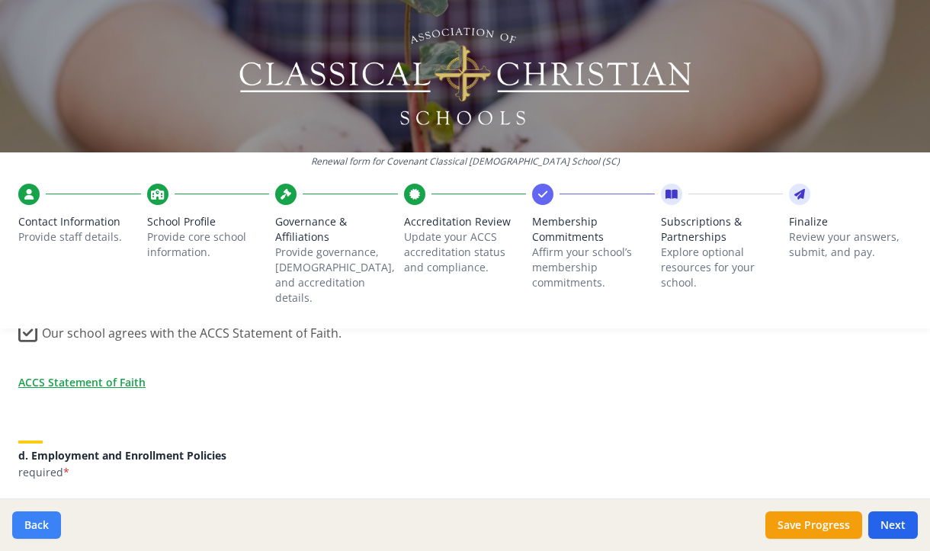
click at [40, 530] on button "Back" at bounding box center [36, 525] width 49 height 27
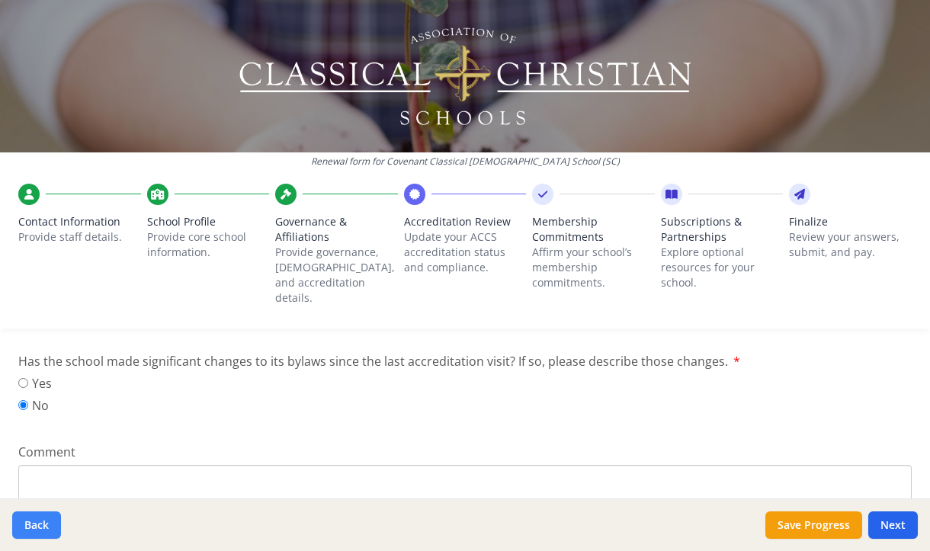
click at [40, 530] on button "Back" at bounding box center [36, 525] width 49 height 27
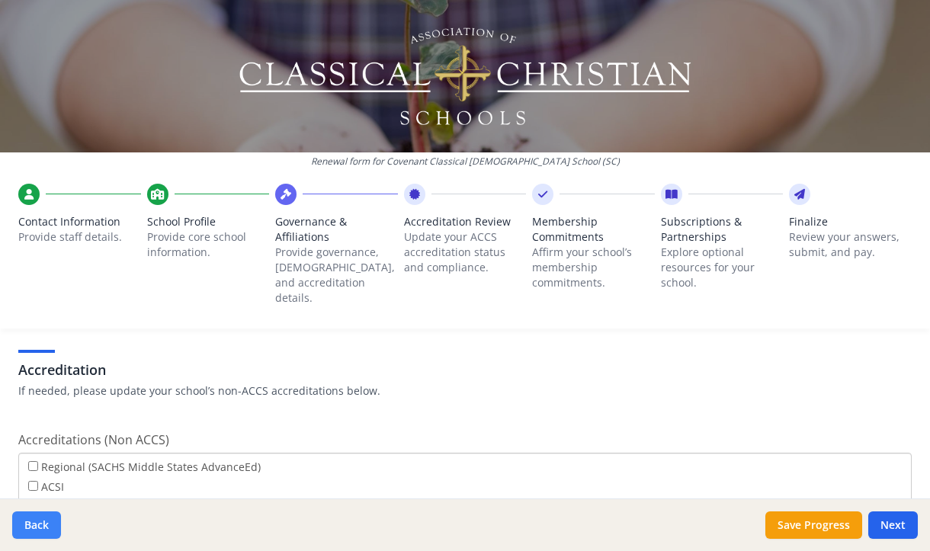
click at [40, 530] on button "Back" at bounding box center [36, 525] width 49 height 27
type input "(803) 790-5100"
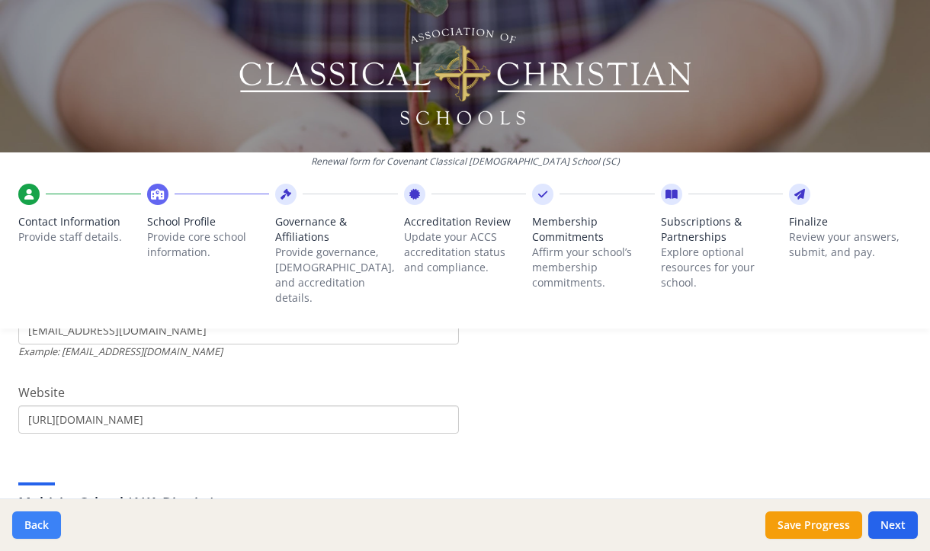
click at [40, 530] on button "Back" at bounding box center [36, 525] width 49 height 27
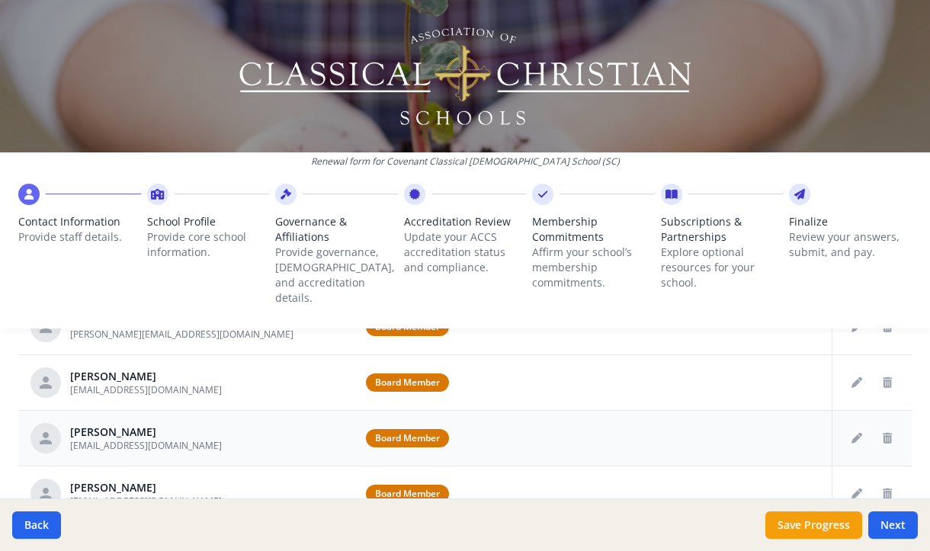
scroll to position [727, 0]
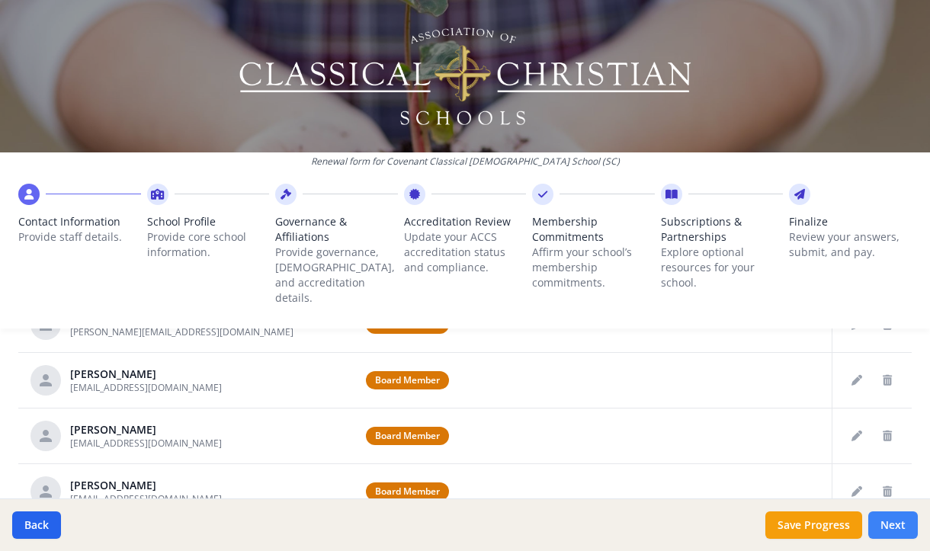
click at [897, 529] on button "Next" at bounding box center [893, 525] width 50 height 27
type input "(803) 790-5100"
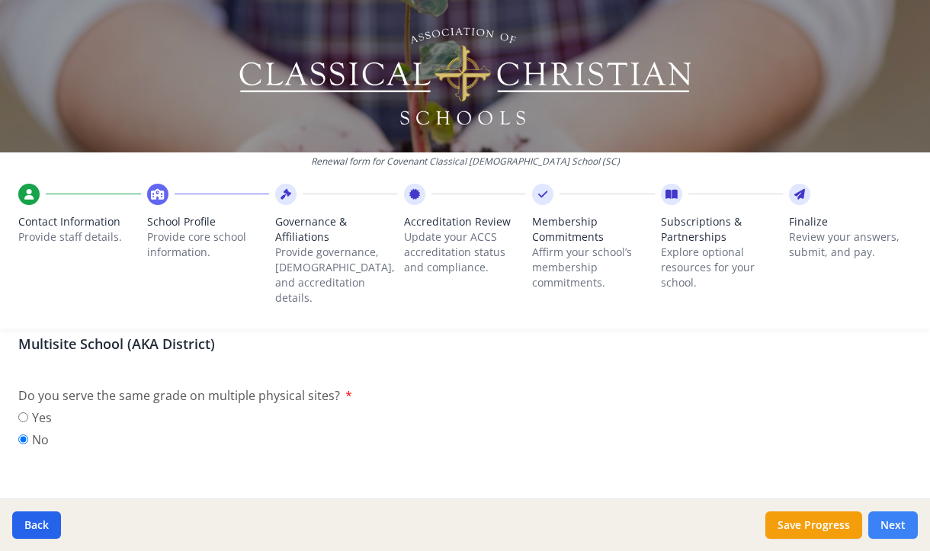
click at [897, 529] on button "Next" at bounding box center [893, 525] width 50 height 27
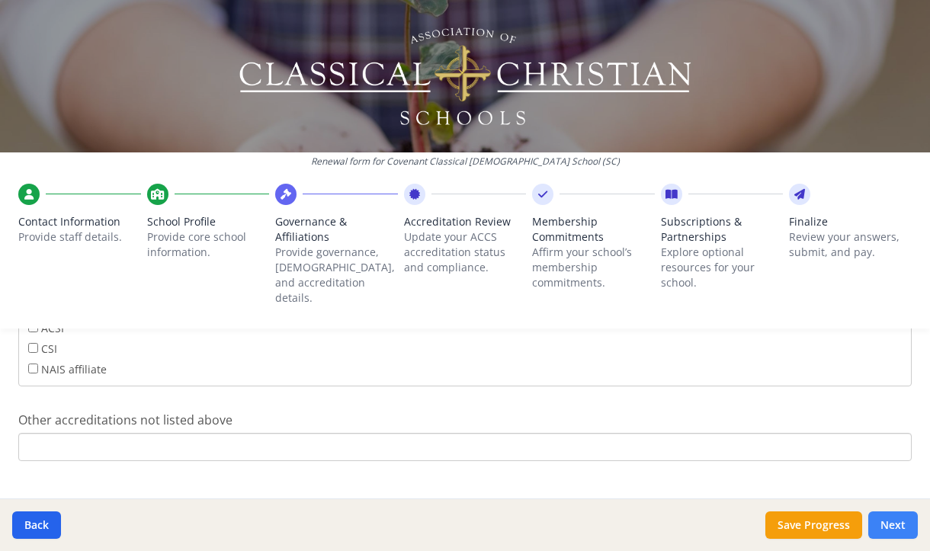
click at [897, 529] on button "Next" at bounding box center [893, 525] width 50 height 27
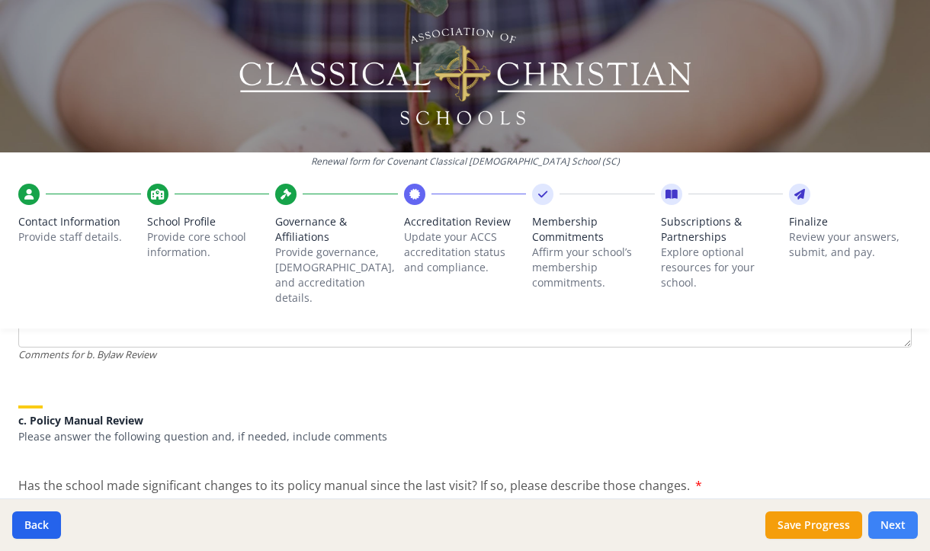
click at [897, 529] on button "Next" at bounding box center [893, 525] width 50 height 27
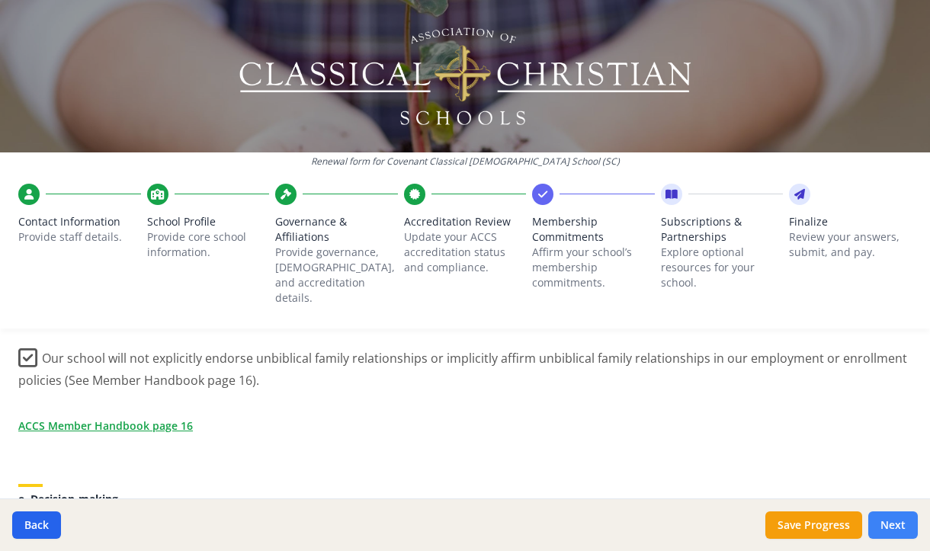
click at [897, 529] on button "Next" at bounding box center [893, 525] width 50 height 27
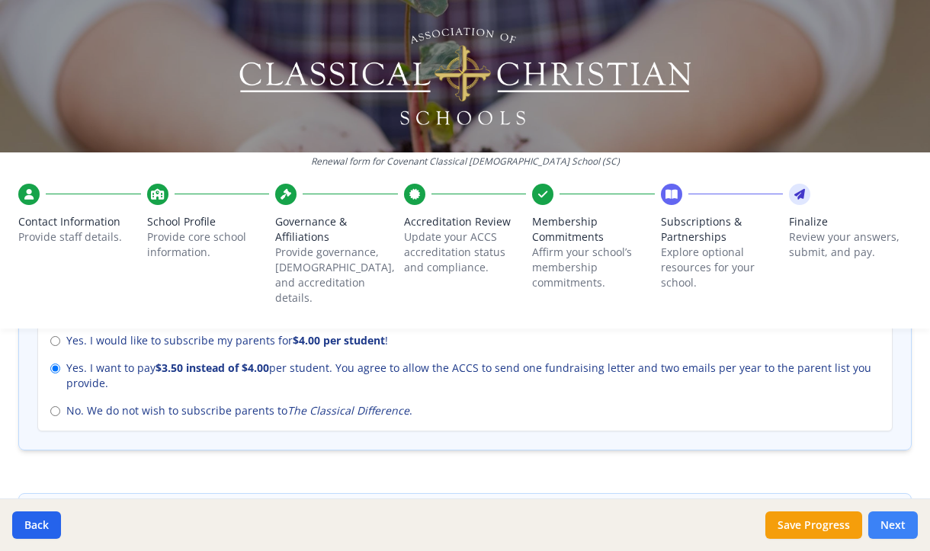
click at [897, 529] on button "Next" at bounding box center [893, 525] width 50 height 27
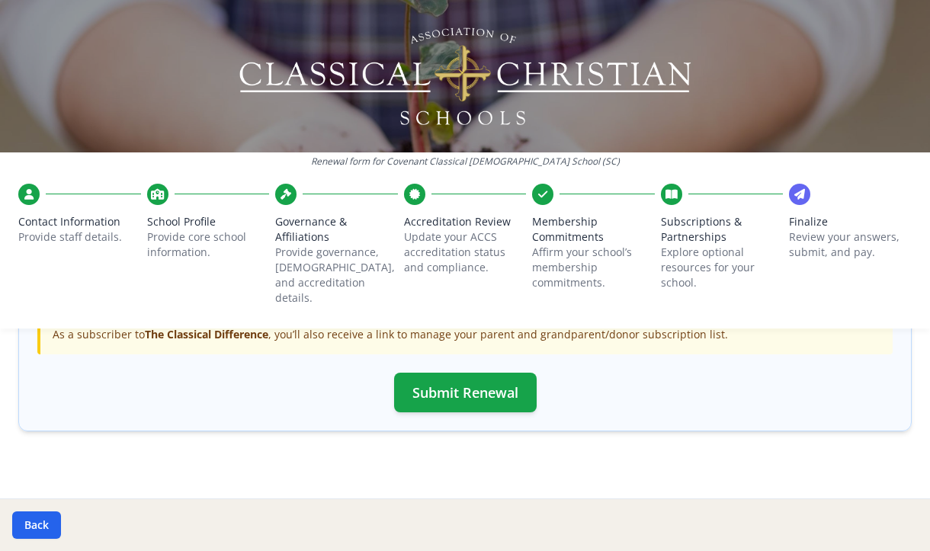
scroll to position [275, 0]
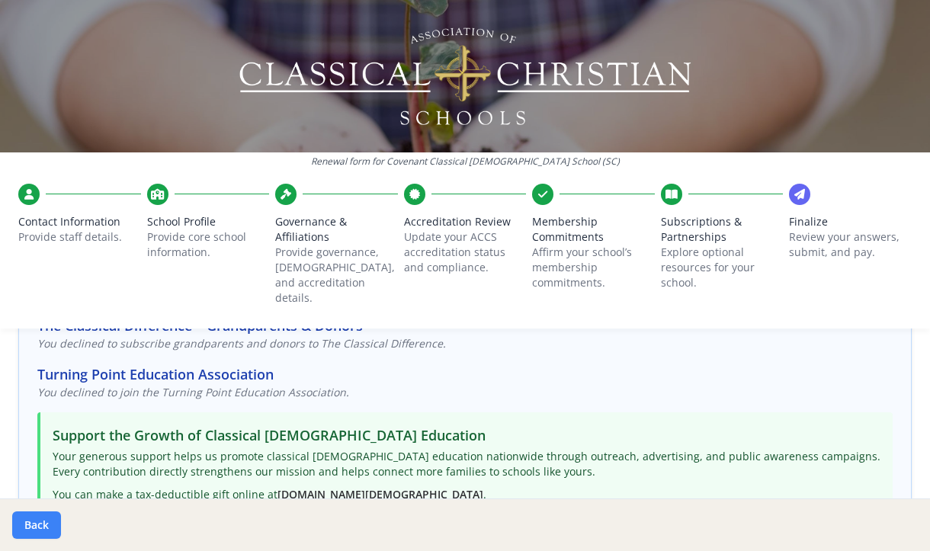
click at [26, 524] on button "Back" at bounding box center [36, 525] width 49 height 27
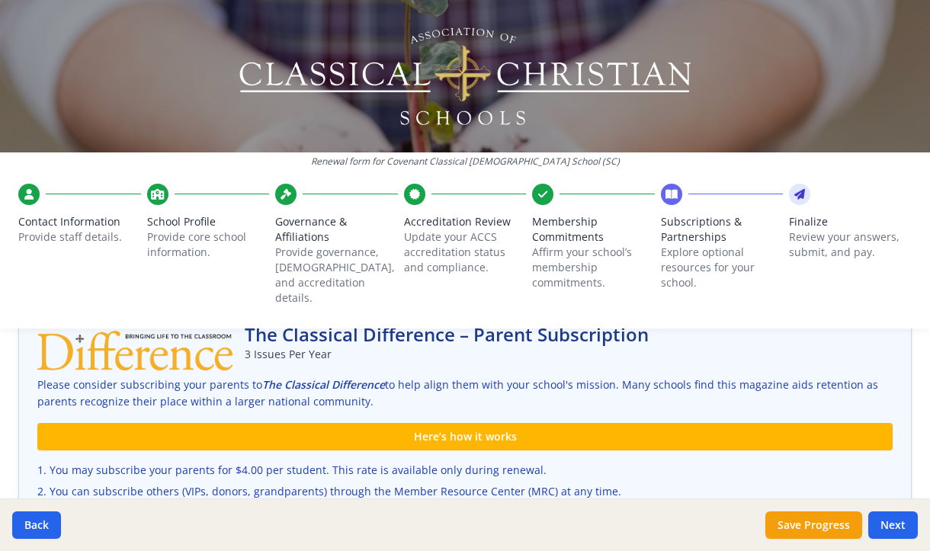
scroll to position [532, 0]
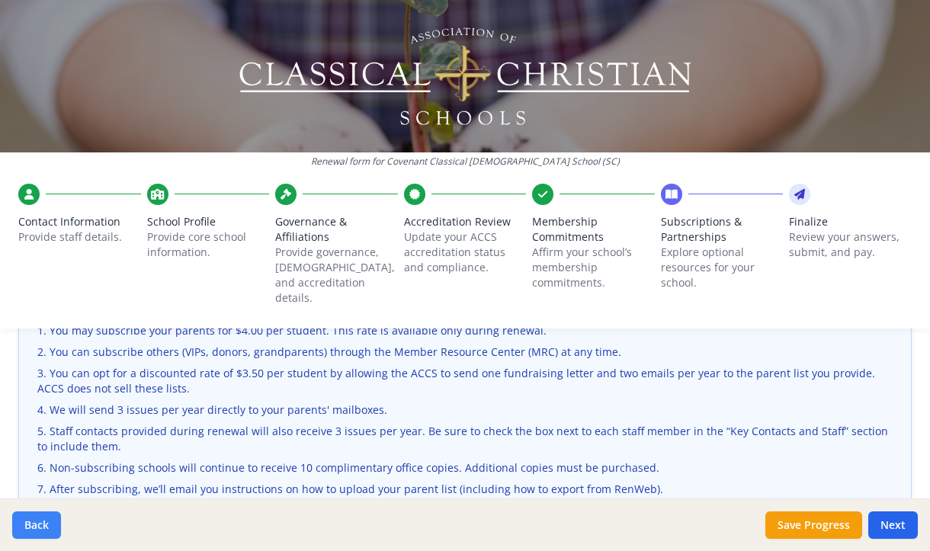
click at [30, 526] on button "Back" at bounding box center [36, 525] width 49 height 27
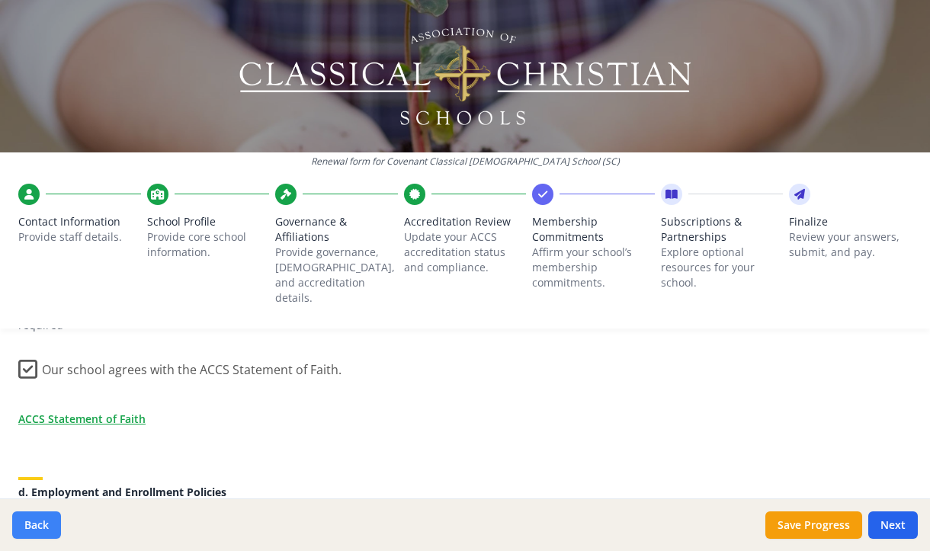
click at [30, 526] on button "Back" at bounding box center [36, 525] width 49 height 27
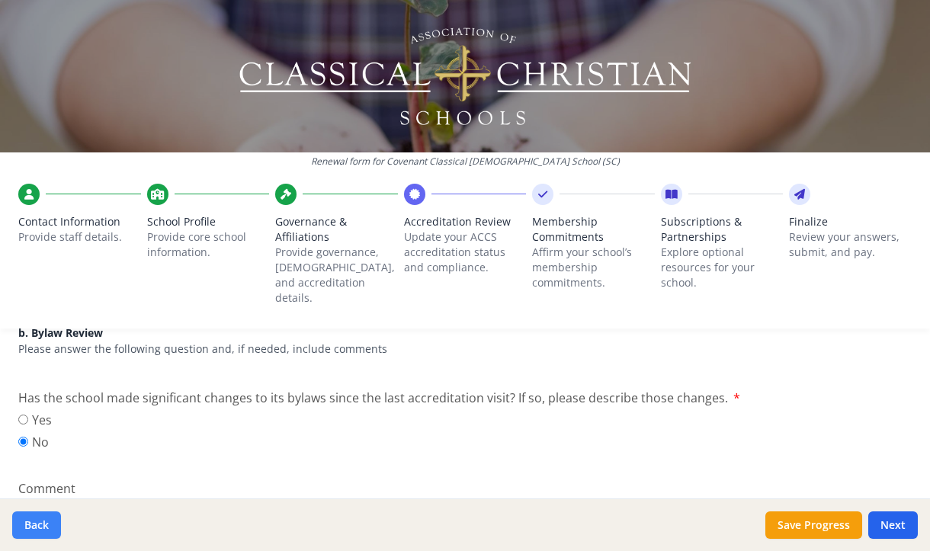
click at [30, 526] on button "Back" at bounding box center [36, 525] width 49 height 27
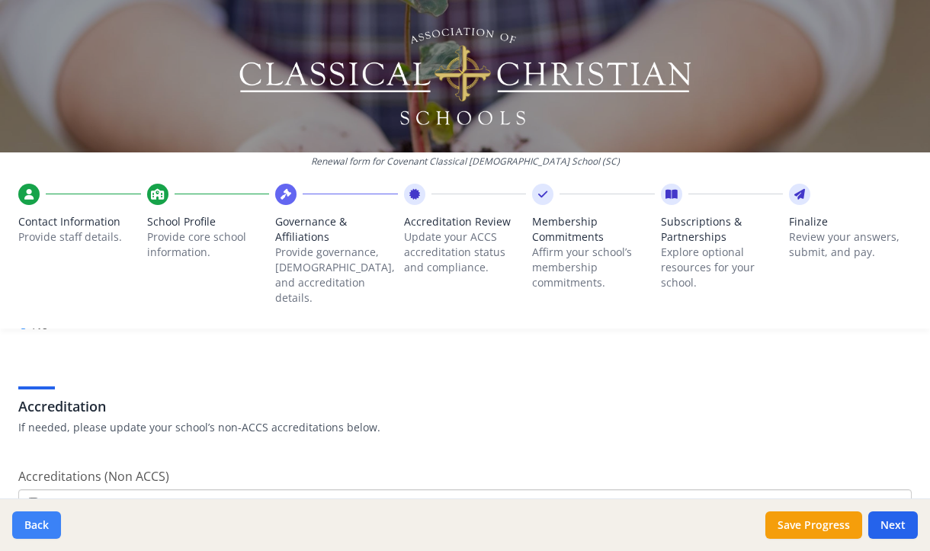
click at [30, 526] on button "Back" at bounding box center [36, 525] width 49 height 27
type input "(803) 790-5100"
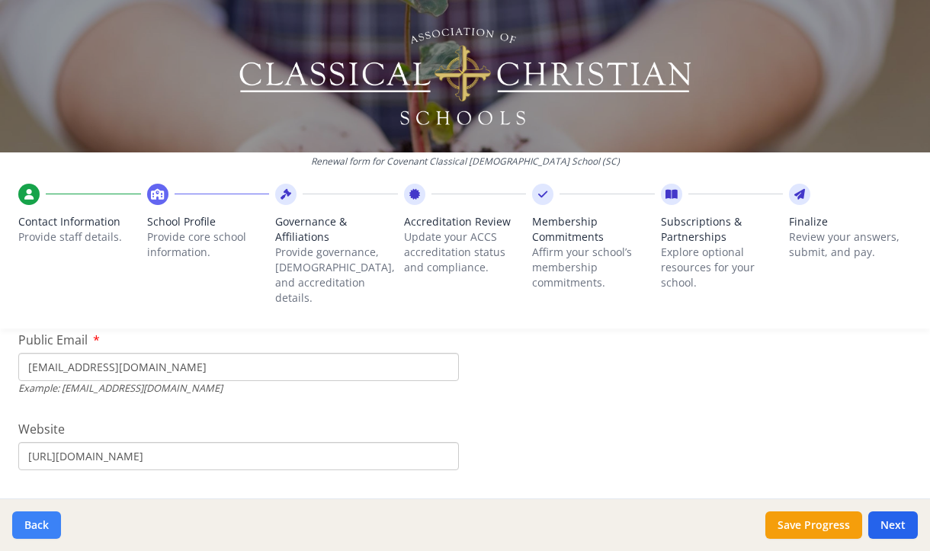
click at [30, 526] on button "Back" at bounding box center [36, 525] width 49 height 27
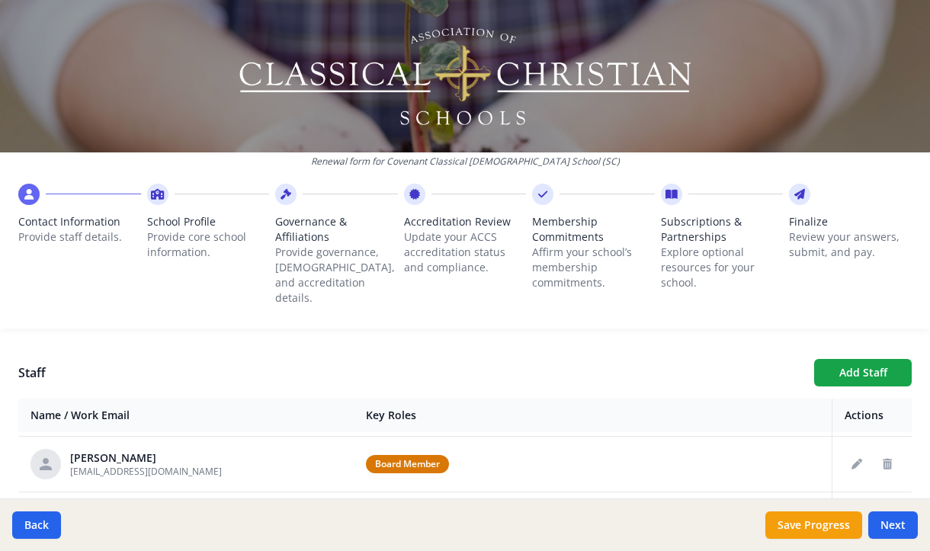
scroll to position [511, 0]
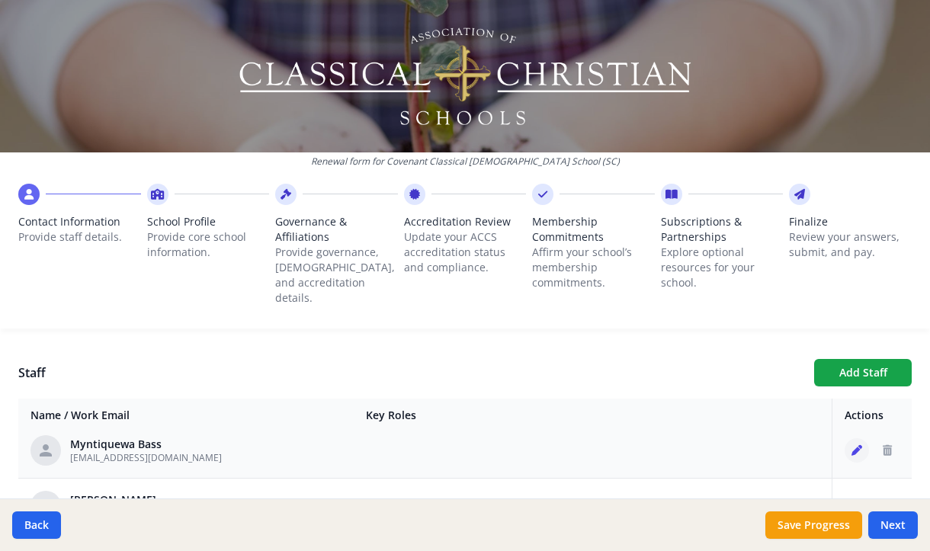
click at [852, 445] on icon "Edit staff" at bounding box center [857, 450] width 11 height 11
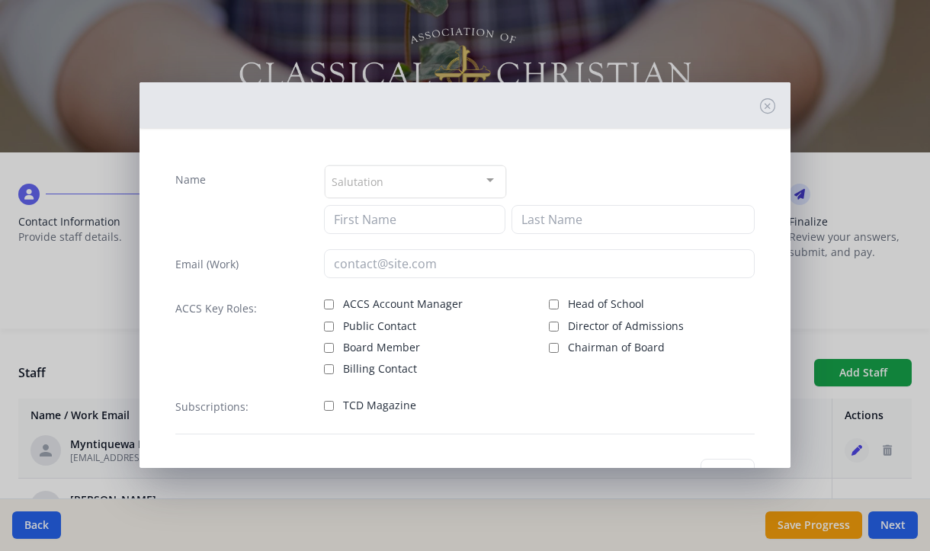
type input "Myntiquewa"
type input "Bass"
type input "[EMAIL_ADDRESS][DOMAIN_NAME]"
click at [324, 407] on input "TCD Magazine" at bounding box center [329, 406] width 10 height 10
checkbox input "true"
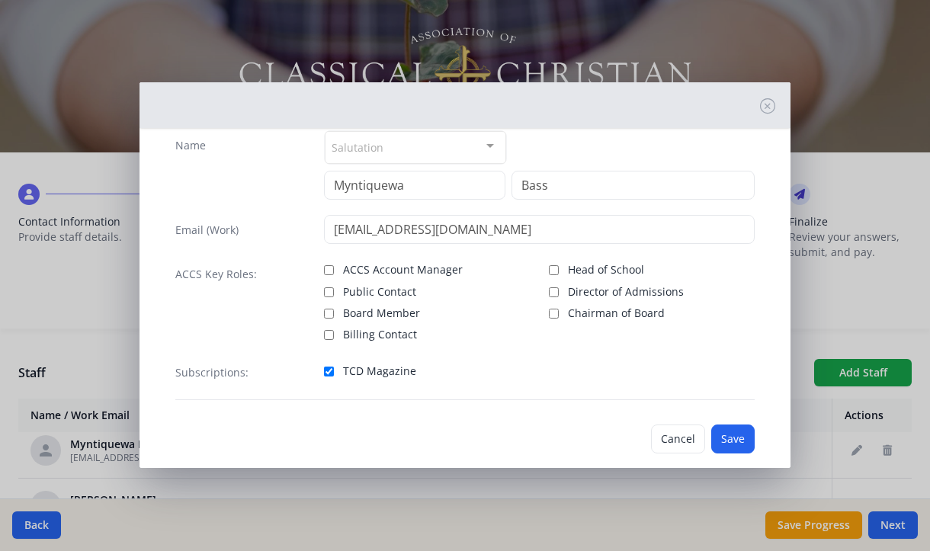
scroll to position [37, 0]
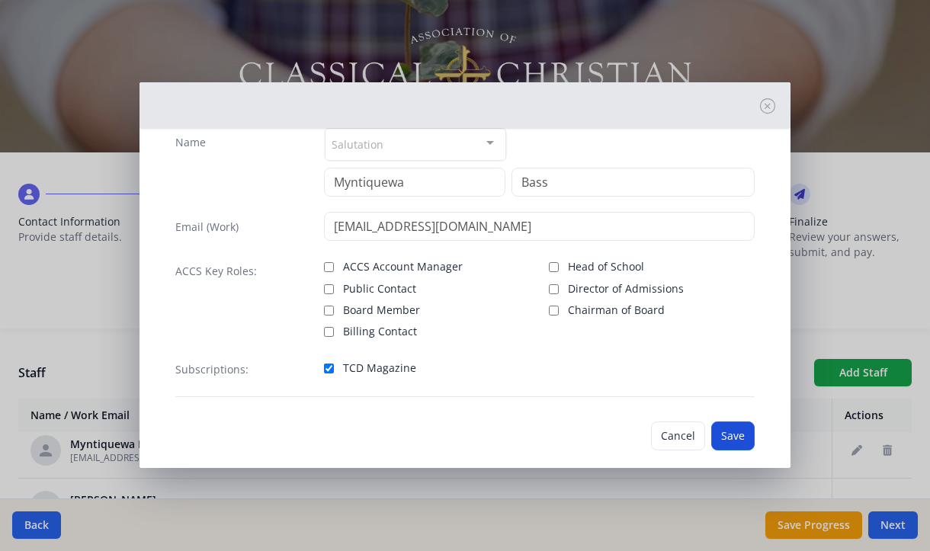
click at [714, 432] on button "Save" at bounding box center [732, 436] width 43 height 29
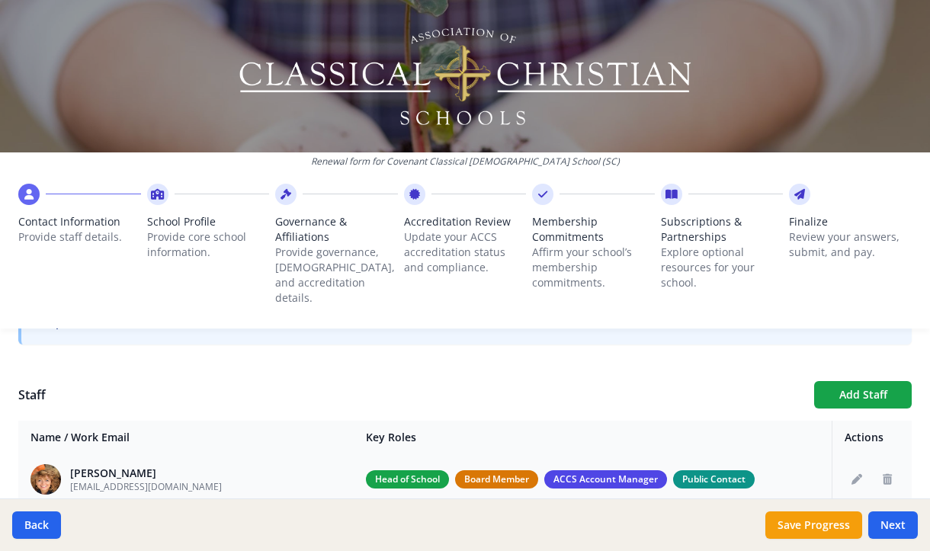
scroll to position [0, 0]
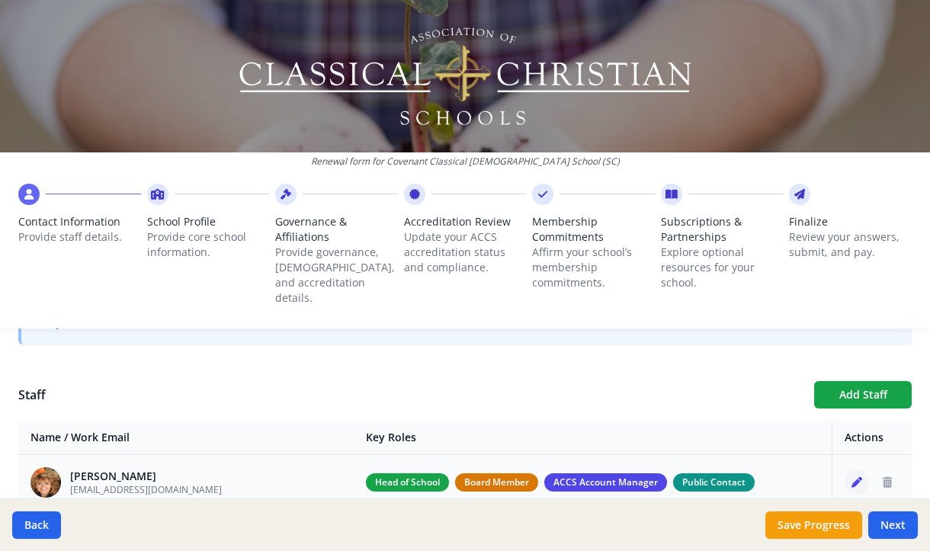
click at [852, 477] on icon "Edit staff" at bounding box center [857, 482] width 11 height 11
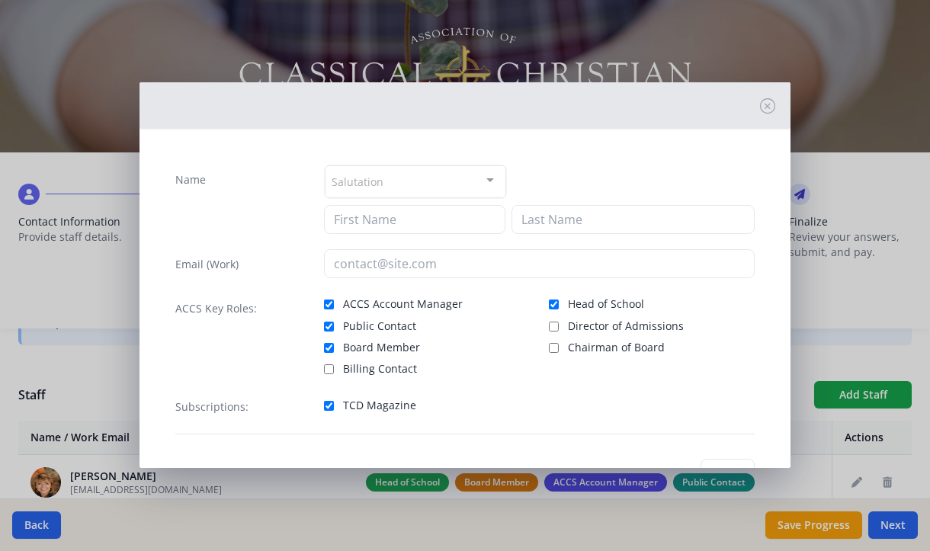
type input "[PERSON_NAME]"
type input "[EMAIL_ADDRESS][DOMAIN_NAME]"
checkbox input "true"
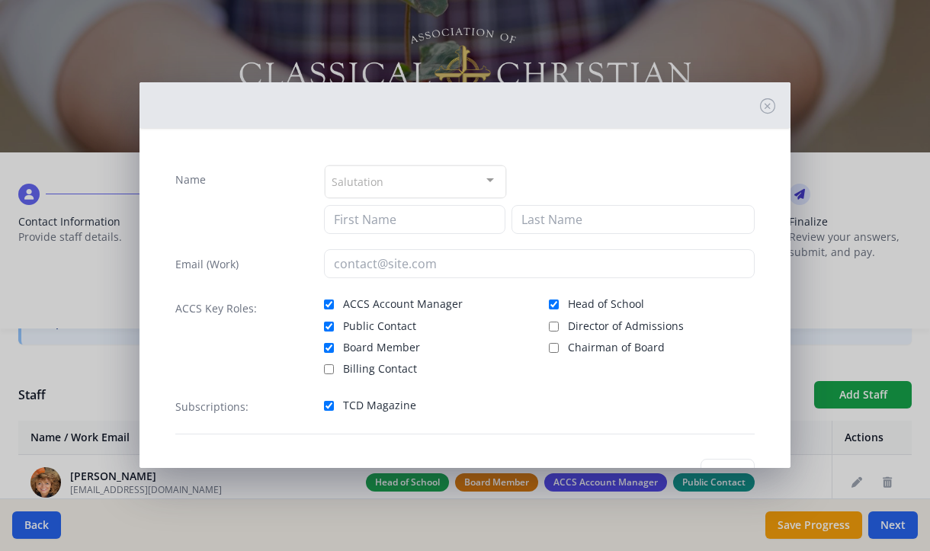
checkbox input "true"
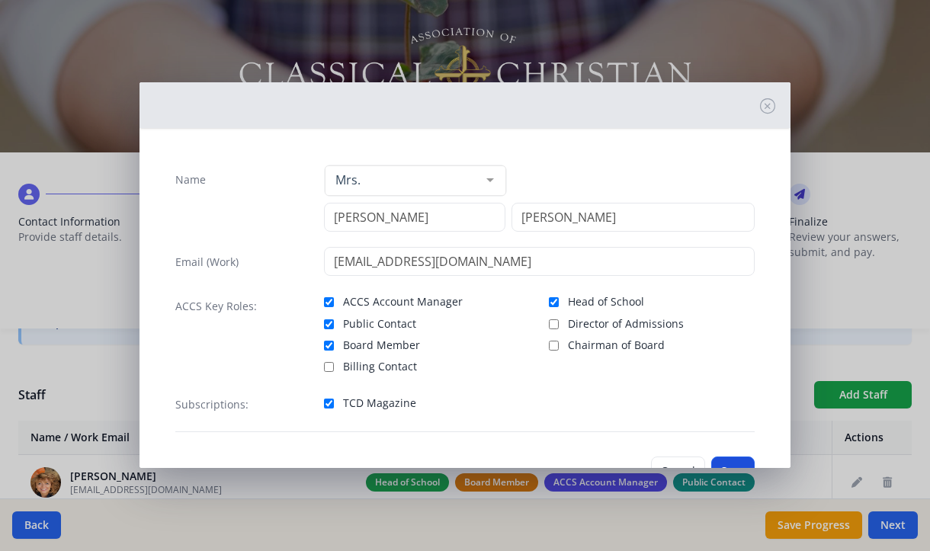
click at [730, 461] on button "Save" at bounding box center [732, 471] width 43 height 29
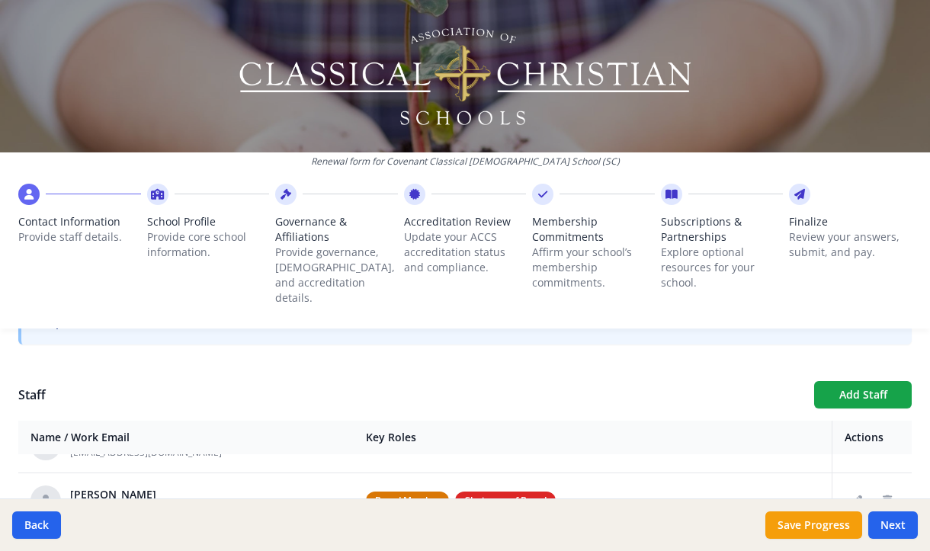
scroll to position [96, 0]
click at [852, 493] on icon "Edit staff" at bounding box center [857, 498] width 11 height 11
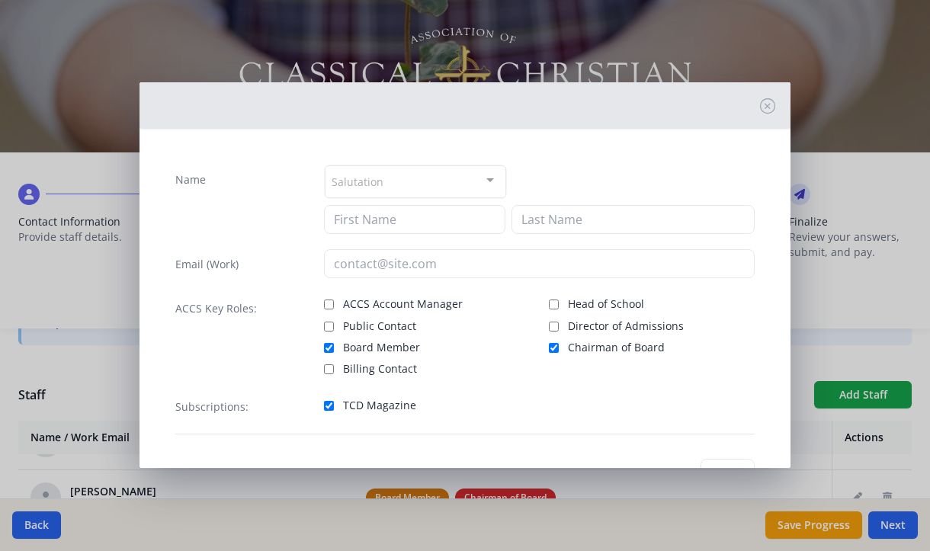
type input "Glenn"
type input "Mitchell"
type input "[EMAIL_ADDRESS][DOMAIN_NAME]"
checkbox input "true"
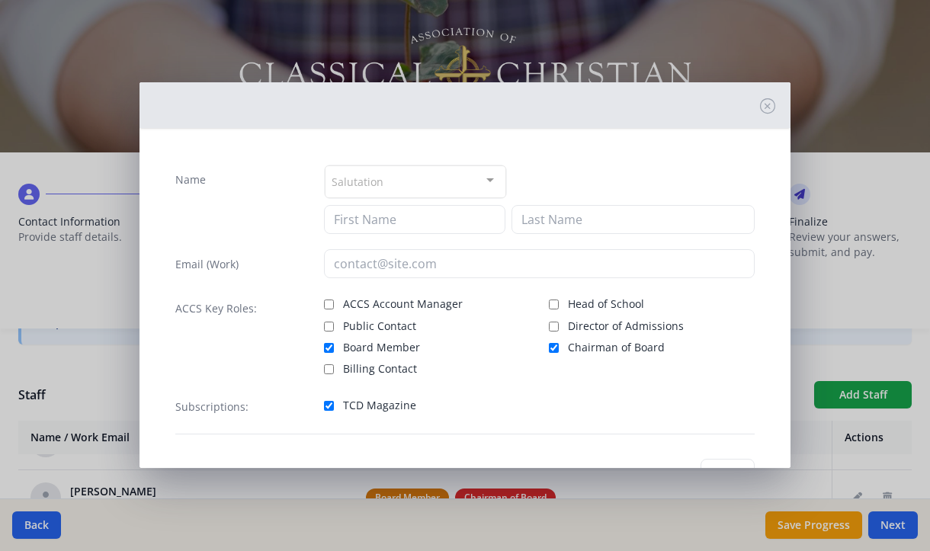
checkbox input "true"
click at [727, 462] on button "Save" at bounding box center [732, 473] width 43 height 29
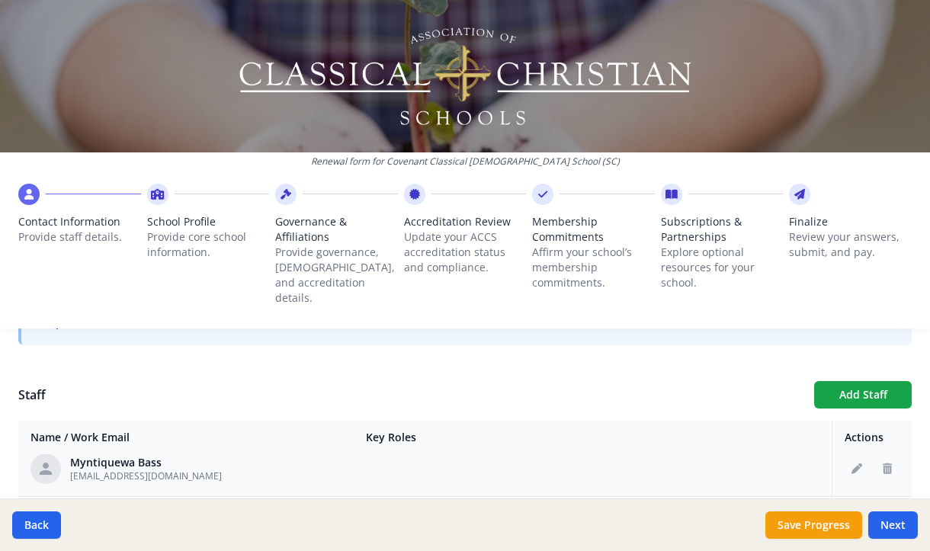
scroll to position [561, 0]
click at [852, 473] on icon "Edit staff" at bounding box center [857, 478] width 11 height 11
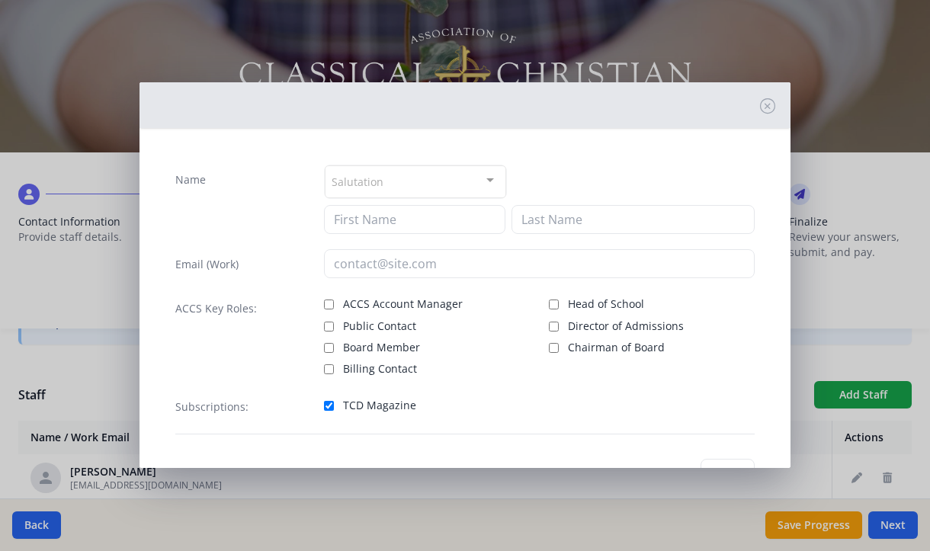
type input "Caroline"
type input "Brickey"
type input "[EMAIL_ADDRESS][DOMAIN_NAME]"
checkbox input "true"
click at [711, 461] on button "Save" at bounding box center [732, 473] width 43 height 29
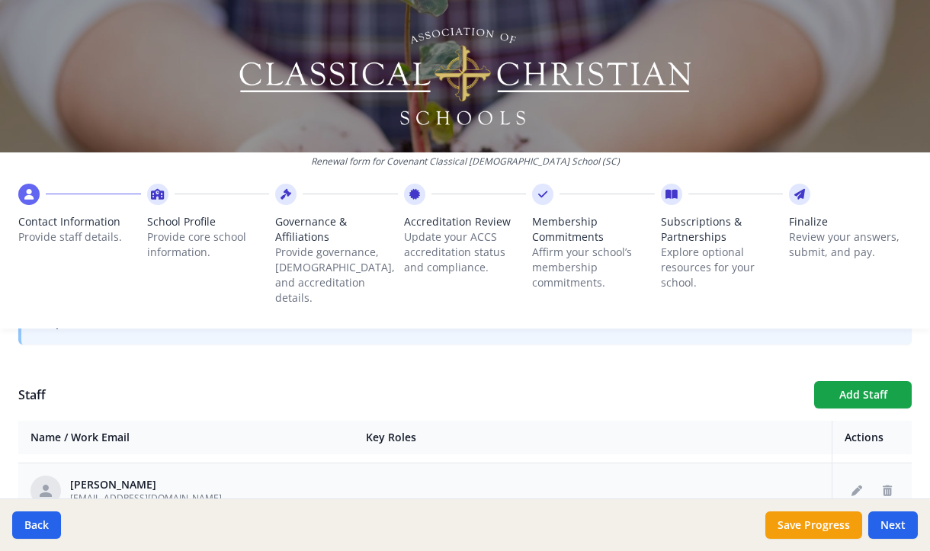
scroll to position [677, 0]
click at [852, 468] on icon "Edit staff" at bounding box center [857, 473] width 11 height 11
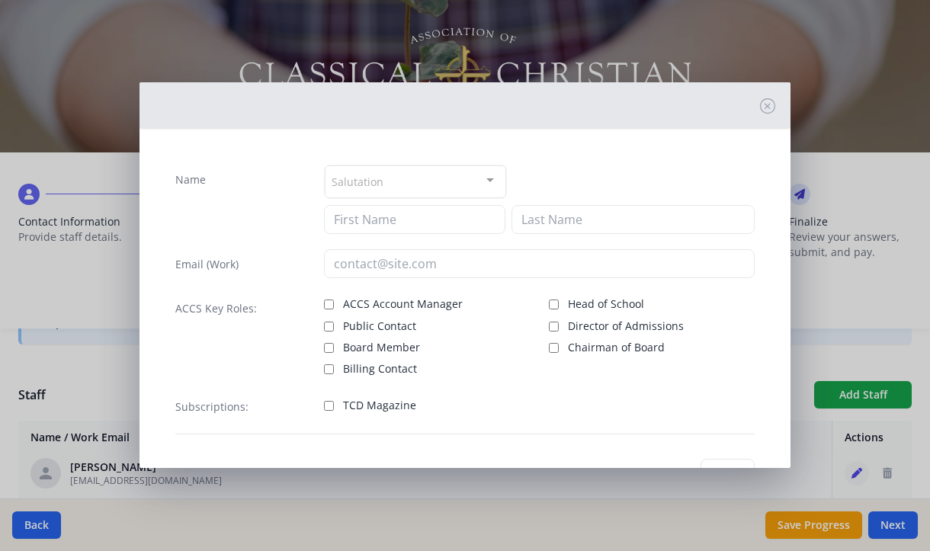
type input "Adrianne"
type input "Buckley"
type input "[EMAIL_ADDRESS][DOMAIN_NAME]"
click at [324, 405] on input "TCD Magazine" at bounding box center [329, 406] width 10 height 10
checkbox input "true"
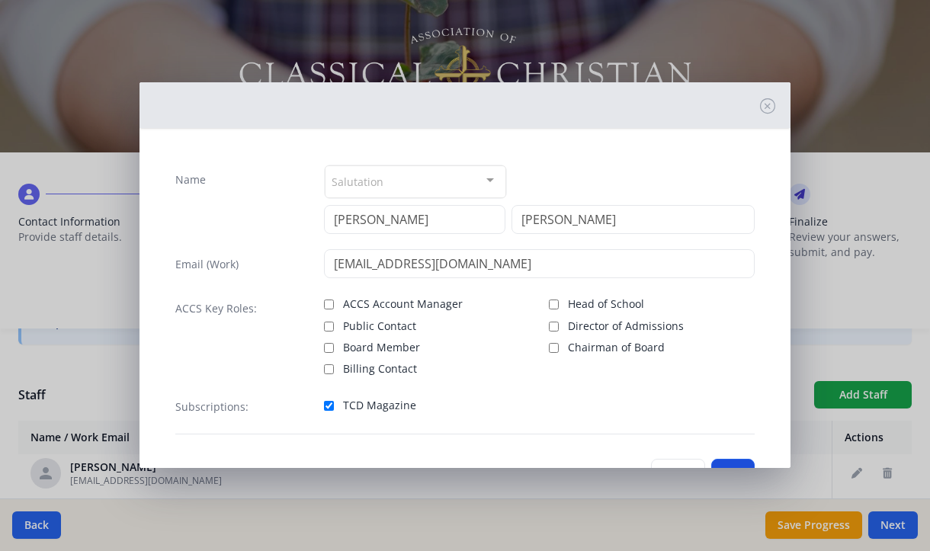
click at [729, 462] on button "Save" at bounding box center [732, 473] width 43 height 29
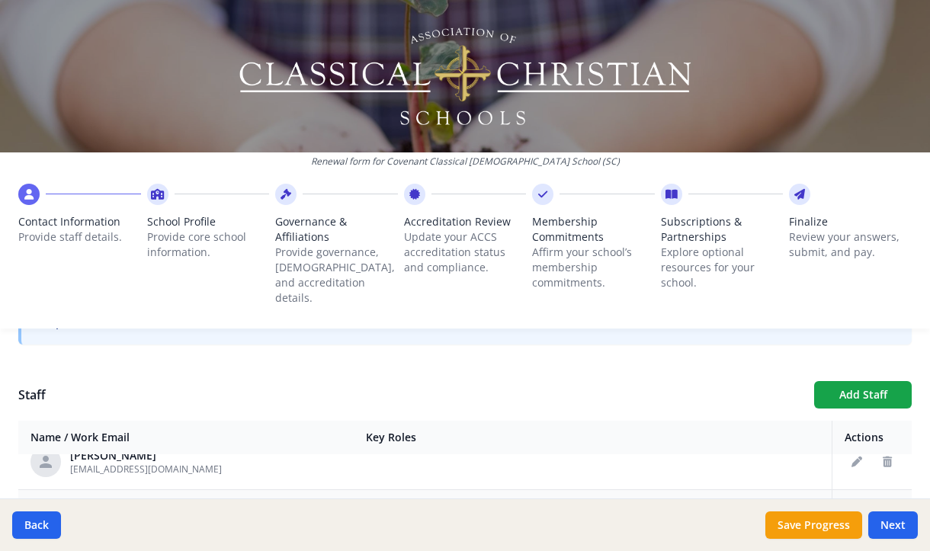
scroll to position [562, 0]
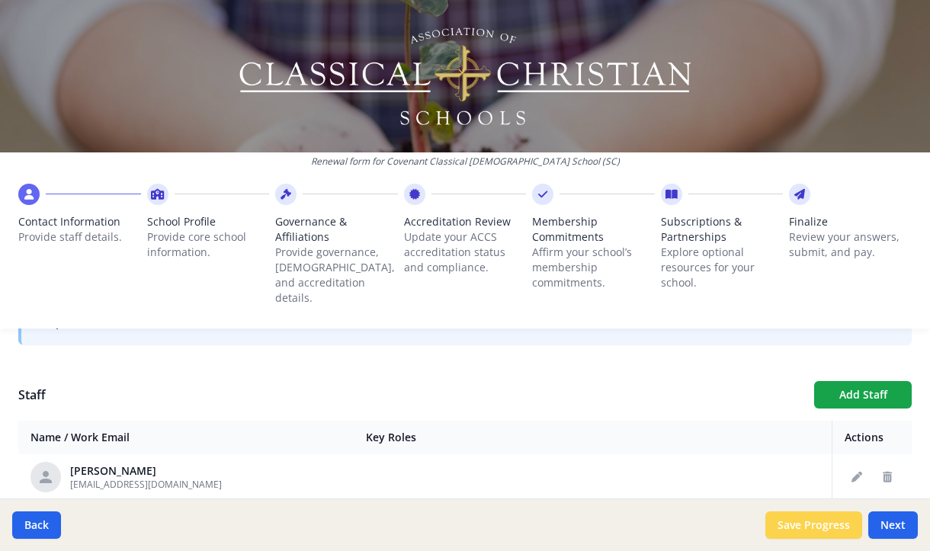
click at [853, 519] on button "Save Progress" at bounding box center [813, 525] width 97 height 27
